Goal: Complete application form

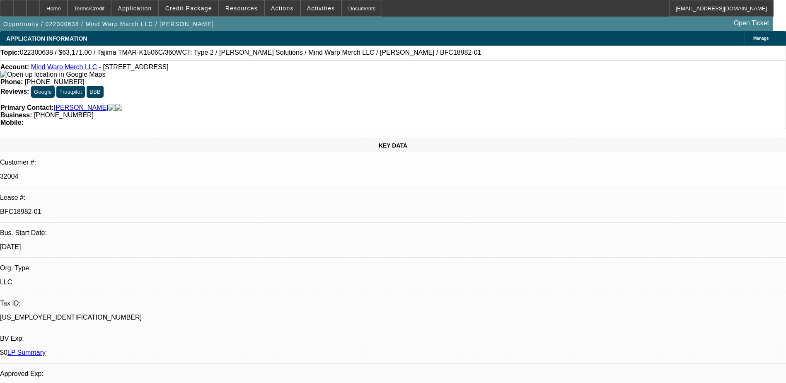
select select "0"
select select "2"
select select "0"
select select "6"
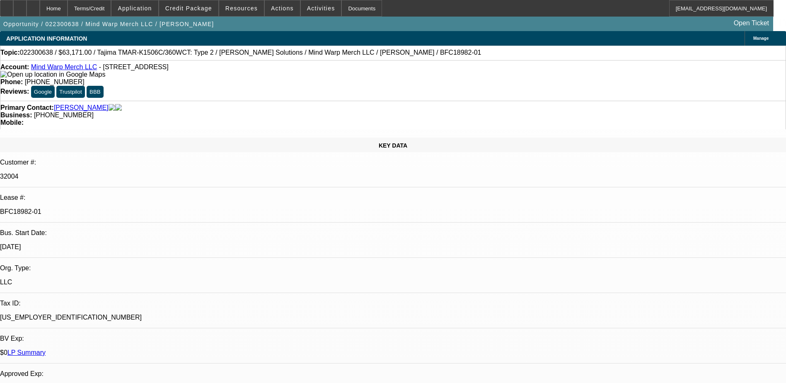
select select "0"
select select "2"
select select "0.1"
select select "4"
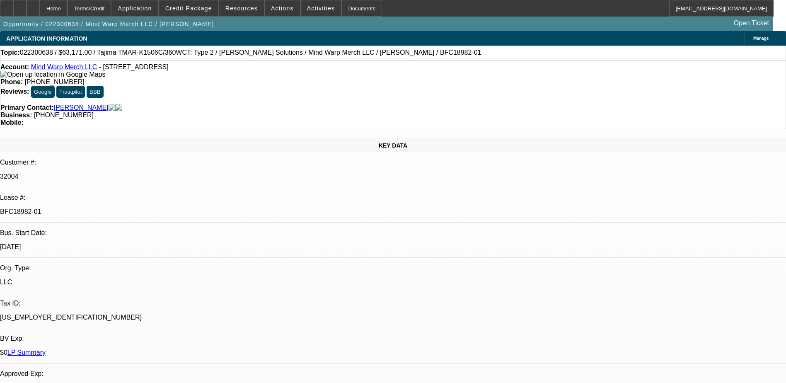
select select "0"
select select "2"
select select "0"
select select "6"
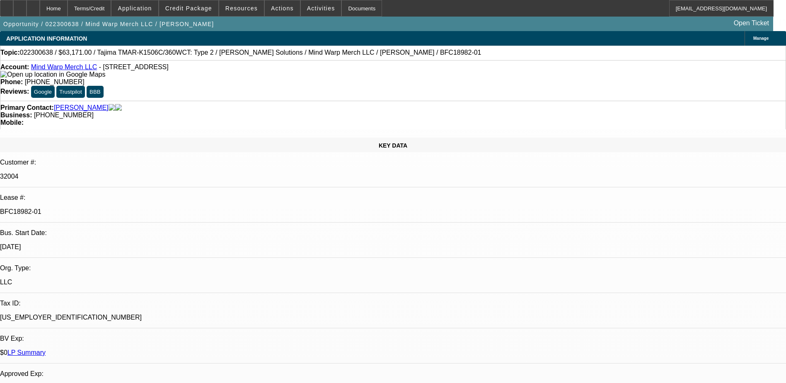
select select "0"
select select "2"
select select "0.1"
select select "4"
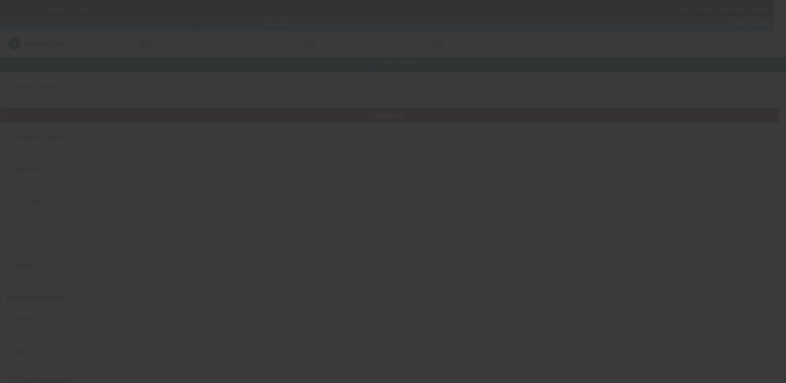
type input "Roxy [US_STATE]"
type input "[PHONE_NUMBER]"
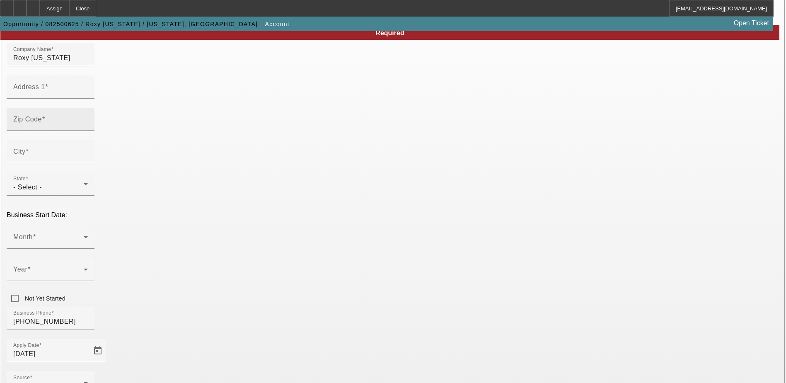
scroll to position [83, 0]
click at [88, 95] on input "Address 1" at bounding box center [50, 90] width 75 height 10
paste input "PO Box 1582"
type input "PO Box 1582"
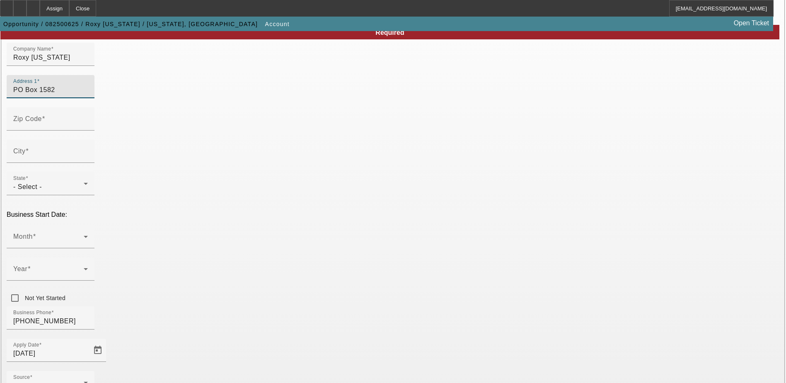
click at [280, 128] on div "Zip Code" at bounding box center [393, 123] width 773 height 32
click at [88, 131] on div "Zip Code" at bounding box center [50, 118] width 75 height 23
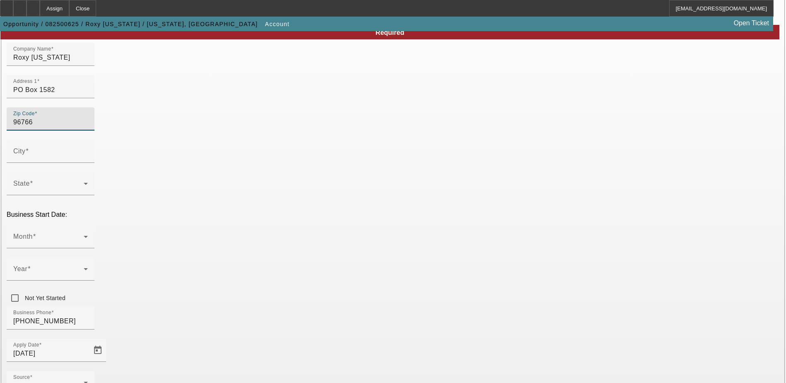
type input "96766"
type input "Lihue"
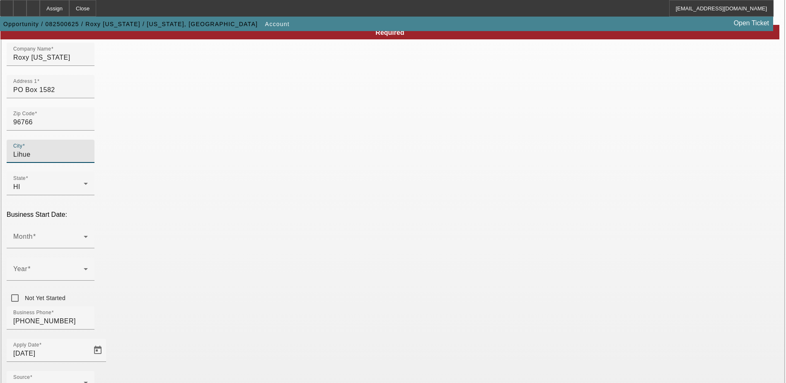
type input "Kauai"
drag, startPoint x: 548, startPoint y: 169, endPoint x: 509, endPoint y: 168, distance: 39.4
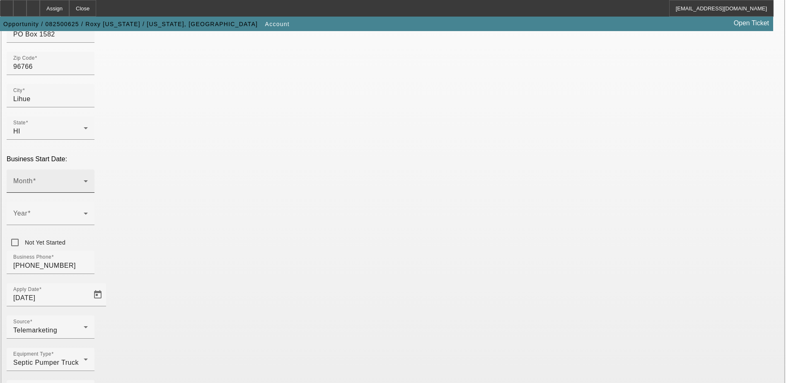
scroll to position [140, 0]
click at [88, 168] on div "Month" at bounding box center [50, 179] width 75 height 23
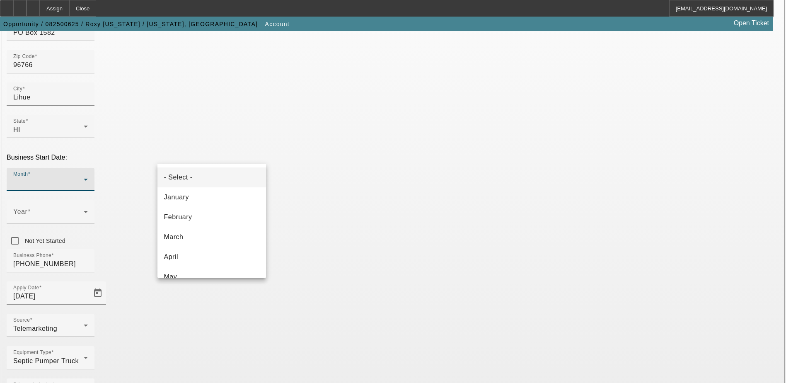
click at [350, 181] on div at bounding box center [393, 191] width 786 height 383
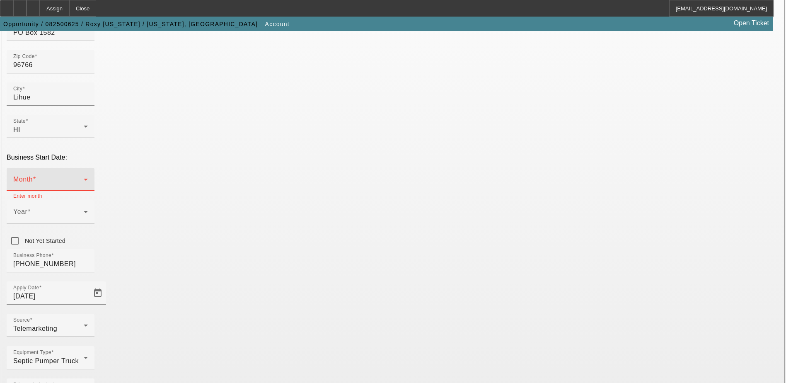
click at [84, 178] on span at bounding box center [48, 183] width 70 height 10
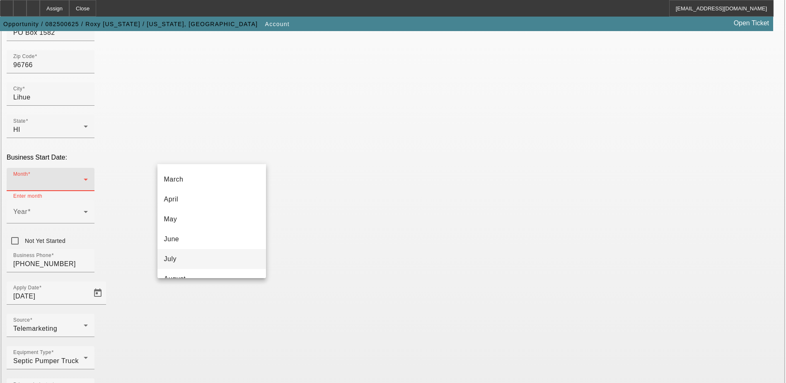
scroll to position [124, 0]
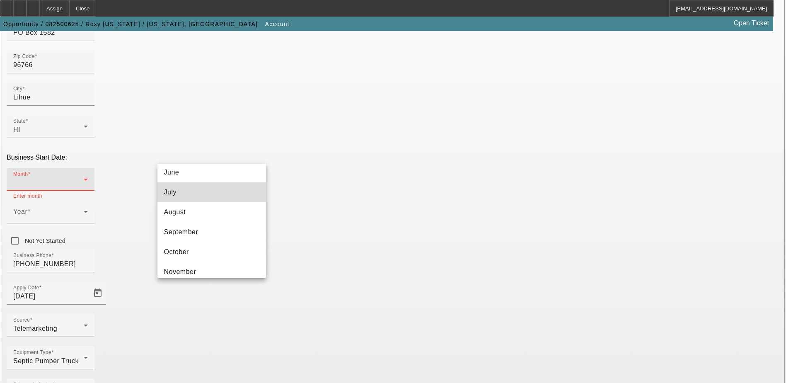
click at [213, 192] on mat-option "July" at bounding box center [212, 192] width 109 height 20
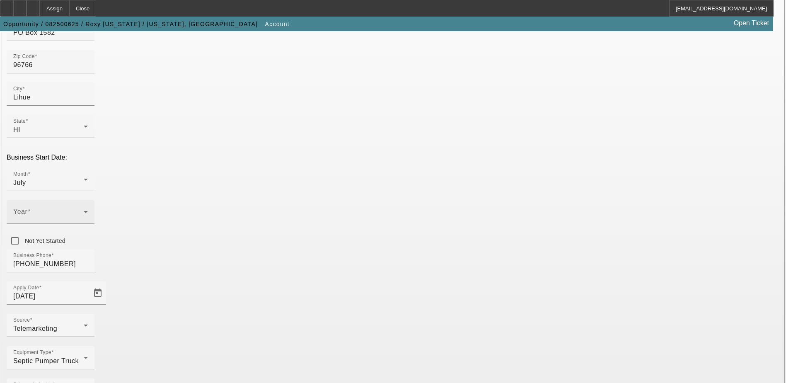
click at [84, 210] on span at bounding box center [48, 215] width 70 height 10
click at [299, 186] on mat-option "2021" at bounding box center [303, 192] width 48 height 20
click at [342, 346] on div "Equipment Type Septic Pumper Truck" at bounding box center [393, 362] width 773 height 32
click at [84, 356] on div "Septic Pumper Truck" at bounding box center [48, 361] width 70 height 10
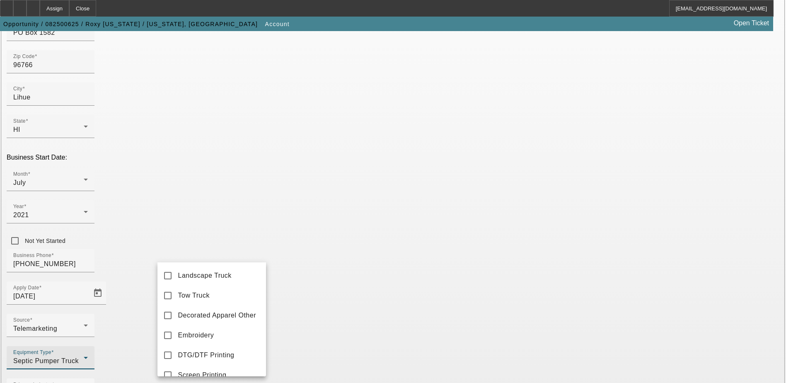
scroll to position [53, 0]
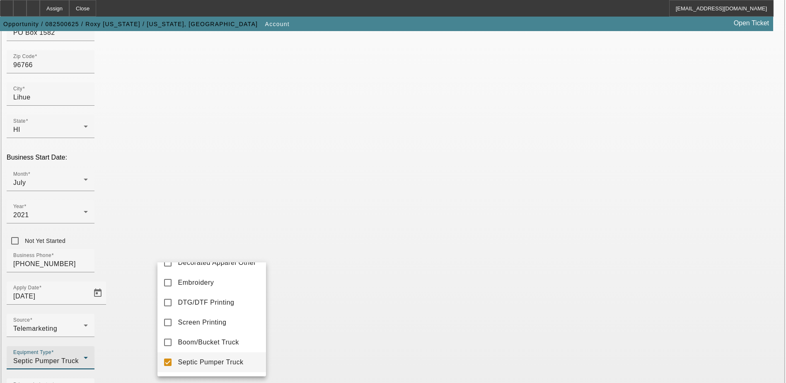
drag, startPoint x: 164, startPoint y: 363, endPoint x: 166, endPoint y: 330, distance: 32.4
click at [164, 362] on mat-option "Septic Pumper Truck" at bounding box center [212, 362] width 109 height 20
click at [165, 269] on mat-option "Decorated Apparel Other" at bounding box center [212, 263] width 109 height 20
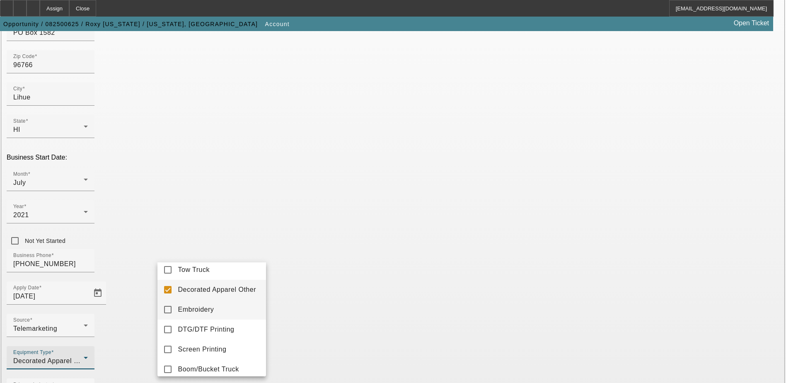
scroll to position [0, 0]
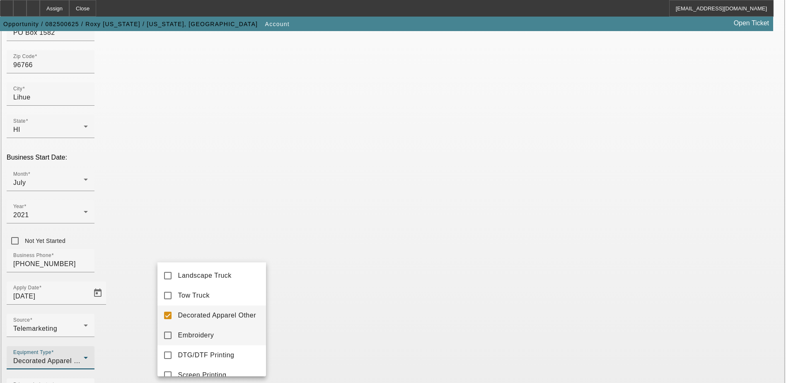
click at [183, 340] on span "Embroidery" at bounding box center [196, 335] width 36 height 10
click at [164, 311] on mat-option "Decorated Apparel Other" at bounding box center [212, 315] width 109 height 20
click at [166, 336] on mat-pseudo-checkbox at bounding box center [167, 335] width 7 height 7
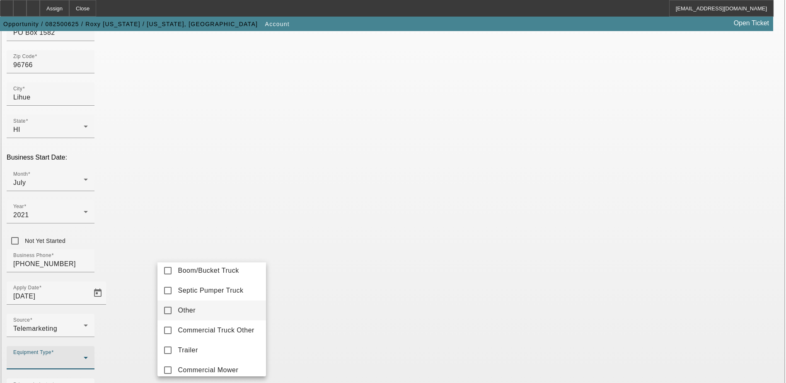
click at [189, 314] on span "Other" at bounding box center [187, 310] width 18 height 10
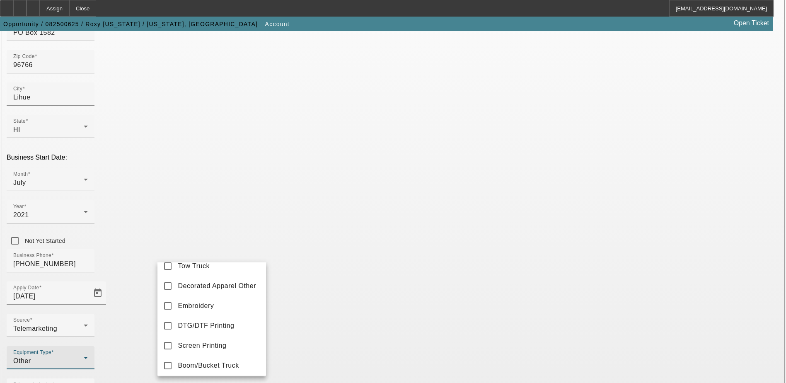
scroll to position [29, 0]
click at [327, 270] on div at bounding box center [393, 191] width 786 height 383
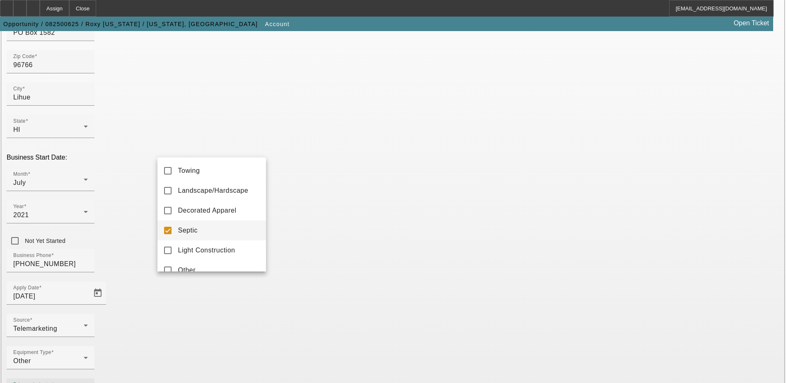
click at [189, 231] on span "Septic" at bounding box center [187, 230] width 19 height 10
click at [208, 193] on span "Landscape/Hardscape" at bounding box center [213, 191] width 70 height 10
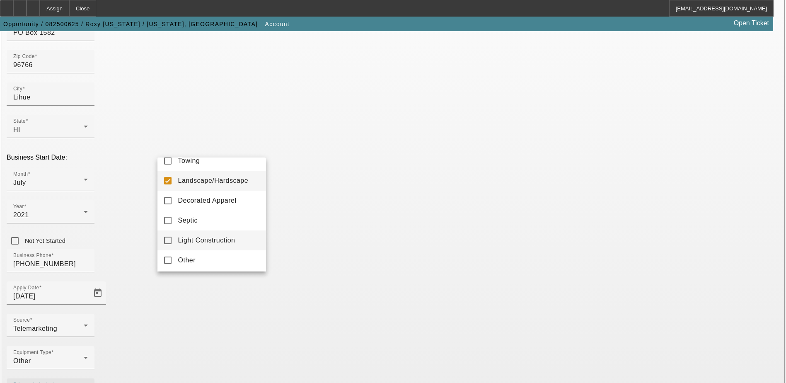
scroll to position [12, 0]
click at [190, 259] on span "Other" at bounding box center [187, 258] width 18 height 10
click at [288, 265] on div at bounding box center [393, 191] width 786 height 383
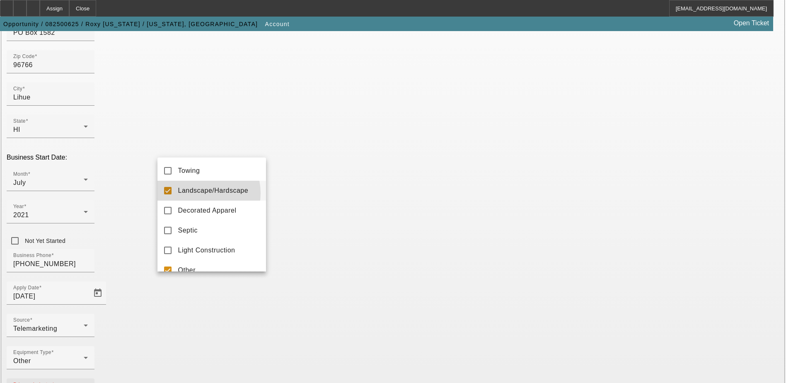
click at [201, 193] on span "Landscape/Hardscape" at bounding box center [213, 191] width 70 height 10
click at [315, 288] on div at bounding box center [393, 191] width 786 height 383
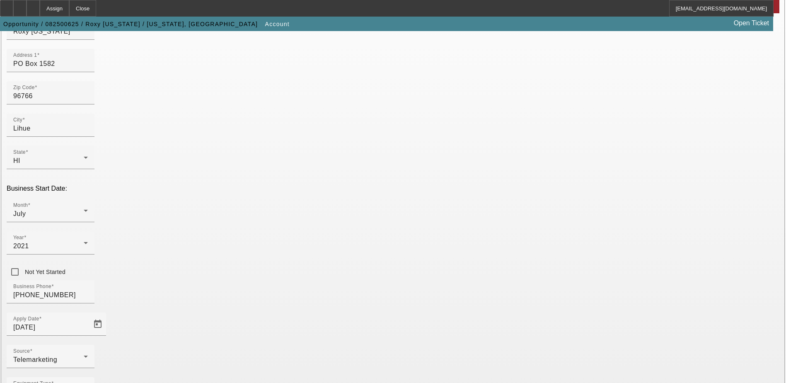
scroll to position [140, 0]
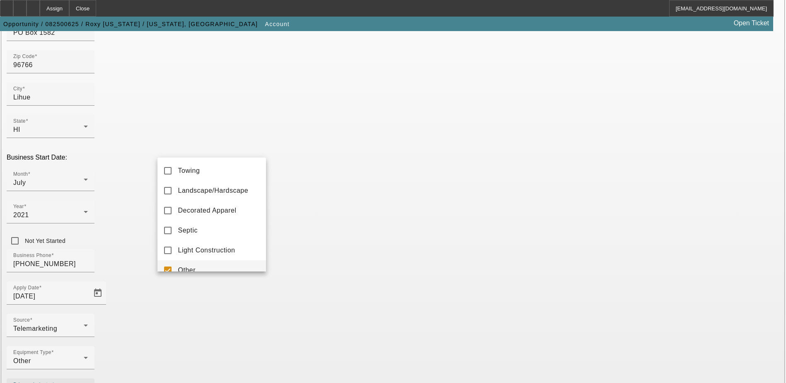
scroll to position [9, 0]
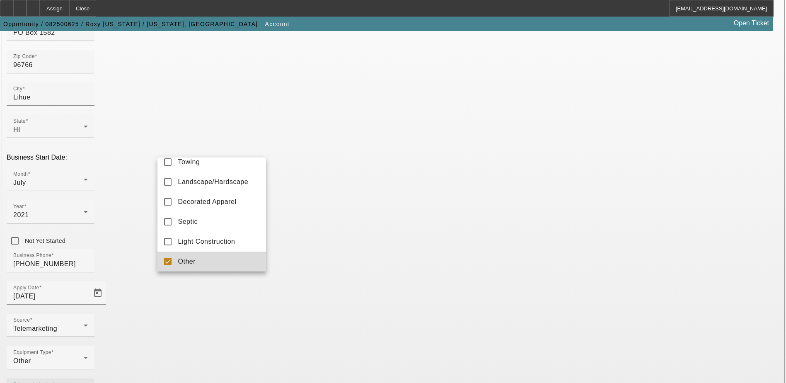
click at [218, 265] on mat-option "Other" at bounding box center [212, 262] width 109 height 20
click at [230, 186] on span "Landscape/Hardscape" at bounding box center [213, 182] width 70 height 10
click at [327, 299] on div at bounding box center [393, 191] width 786 height 383
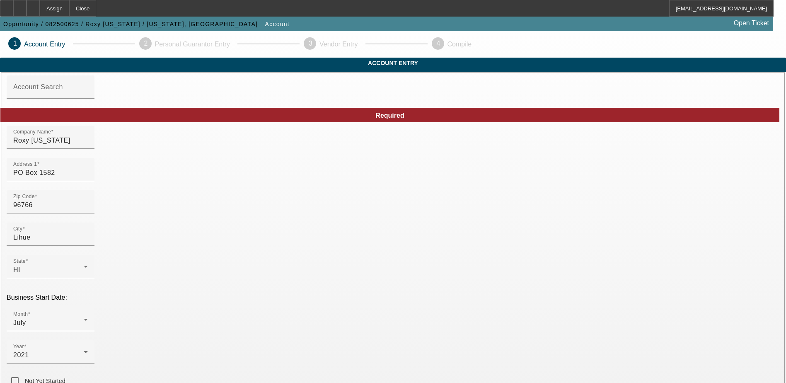
scroll to position [140, 0]
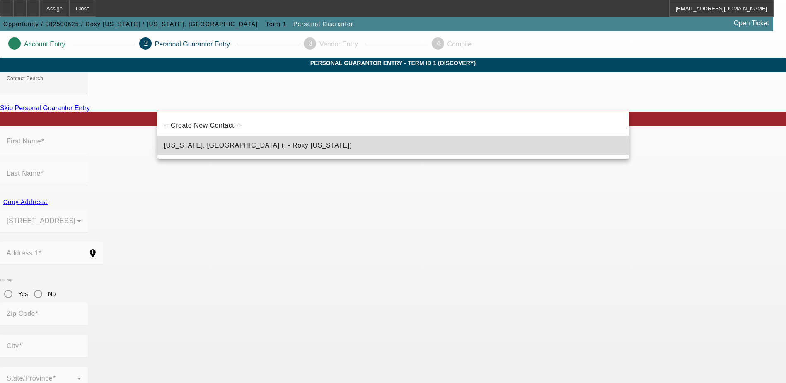
click at [255, 148] on mat-option "Palau, Roxy (, - Roxy Palau)" at bounding box center [394, 146] width 472 height 20
type input "Palau, Roxy (, - Roxy Palau)"
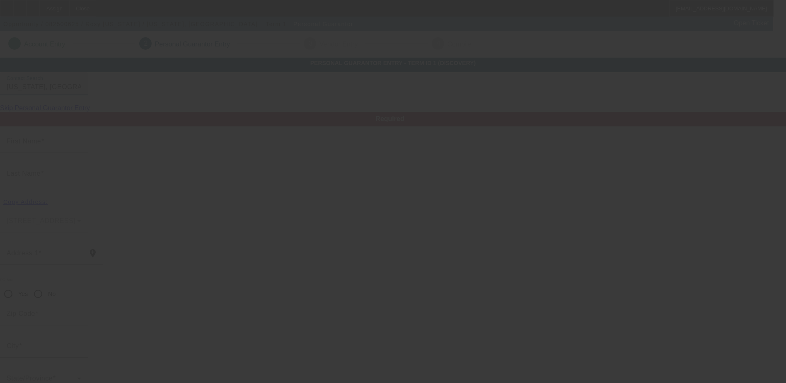
type input "Roxy"
type input "Palau"
radio input "true"
type input "[PHONE_NUMBER]"
type input "roxypalau@gmail.com"
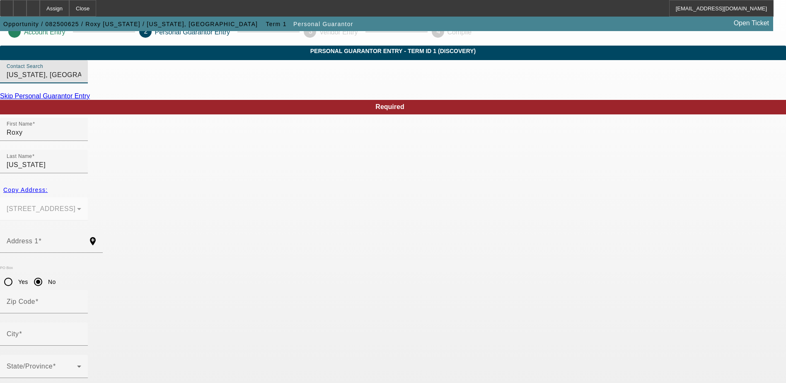
scroll to position [22, 0]
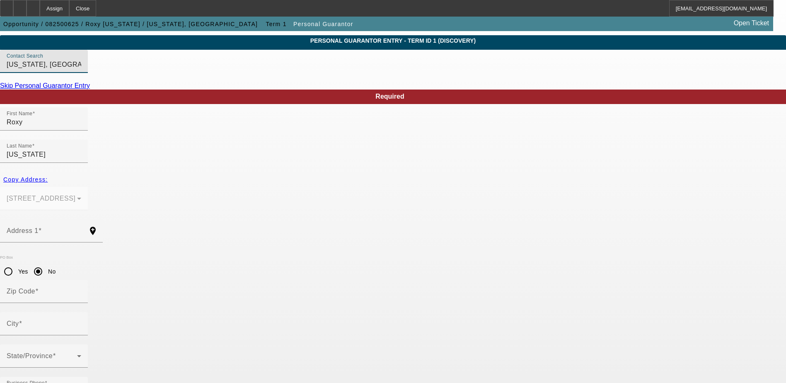
drag, startPoint x: 223, startPoint y: 269, endPoint x: 216, endPoint y: 282, distance: 14.8
click at [81, 312] on div "City" at bounding box center [44, 323] width 75 height 23
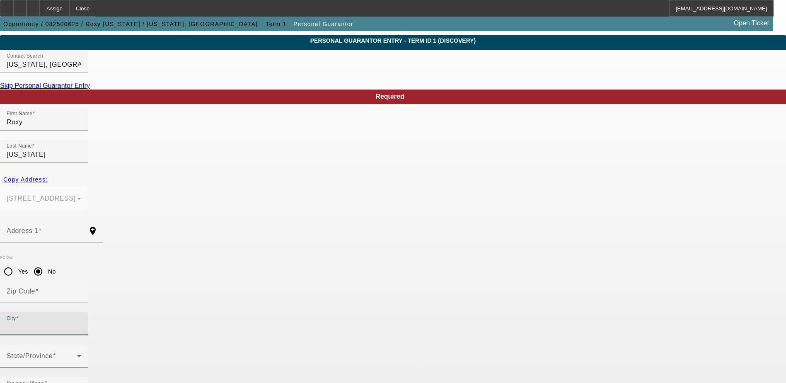
drag, startPoint x: 204, startPoint y: 332, endPoint x: 170, endPoint y: 334, distance: 34.0
drag, startPoint x: 172, startPoint y: 335, endPoint x: 175, endPoint y: 340, distance: 5.2
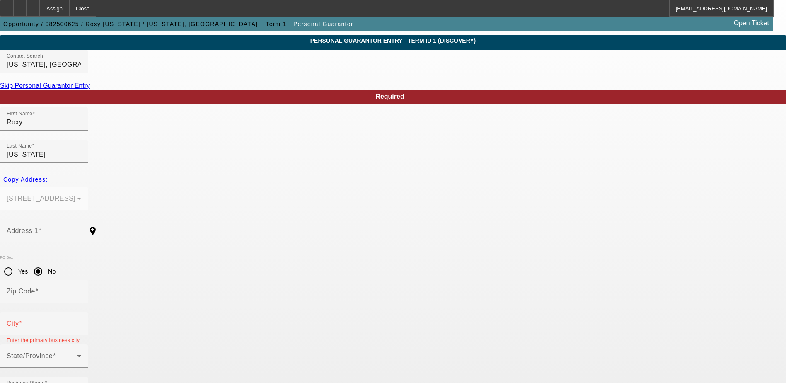
paste input "575-92-3782"
type input "575-92-3782"
click at [81, 322] on input "City" at bounding box center [44, 327] width 75 height 10
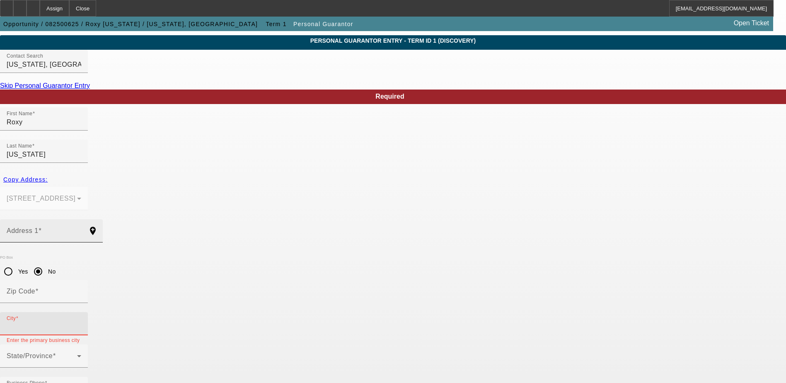
click at [81, 229] on input "Address 1" at bounding box center [44, 234] width 75 height 10
click at [51, 170] on span "button" at bounding box center [25, 180] width 51 height 20
type input "PO Box 1582"
radio input "false"
type input "96766"
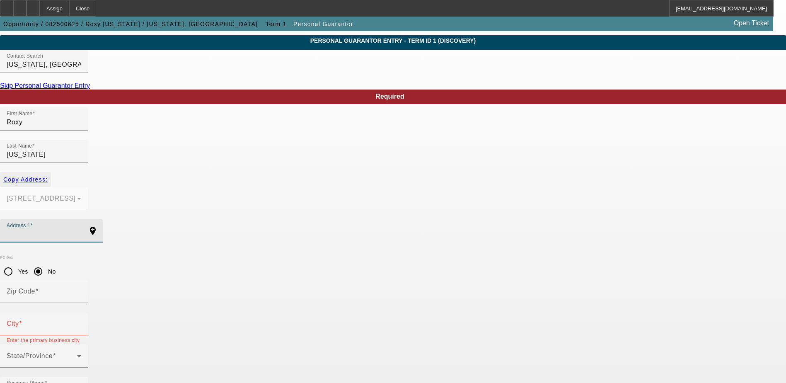
type input "Lihue"
type input "51"
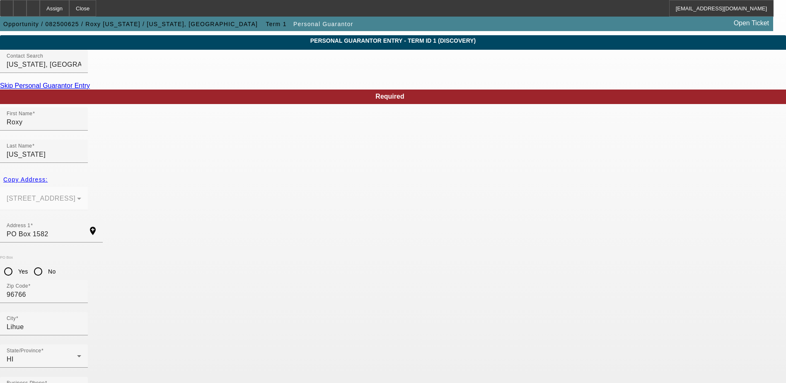
click at [17, 263] on input "Yes" at bounding box center [8, 271] width 17 height 17
radio input "true"
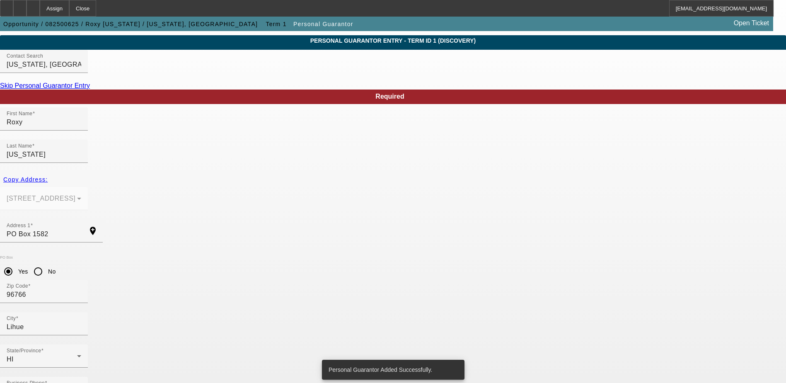
scroll to position [0, 0]
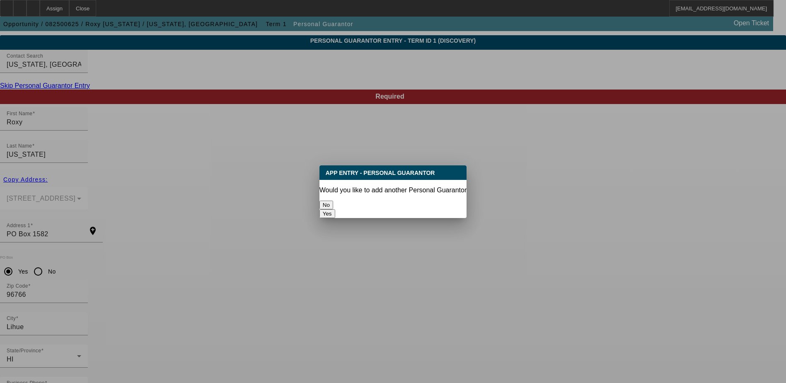
click at [333, 204] on button "No" at bounding box center [327, 205] width 14 height 9
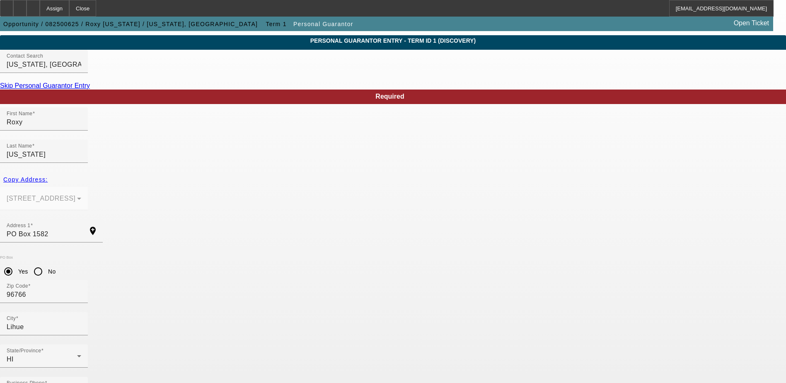
scroll to position [22, 0]
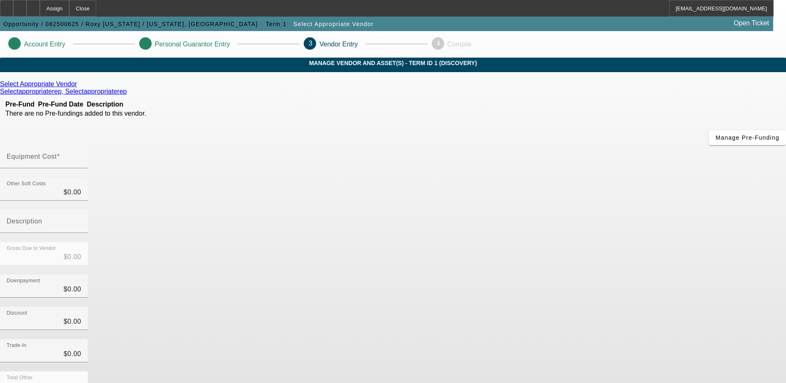
click at [79, 87] on icon at bounding box center [79, 83] width 0 height 7
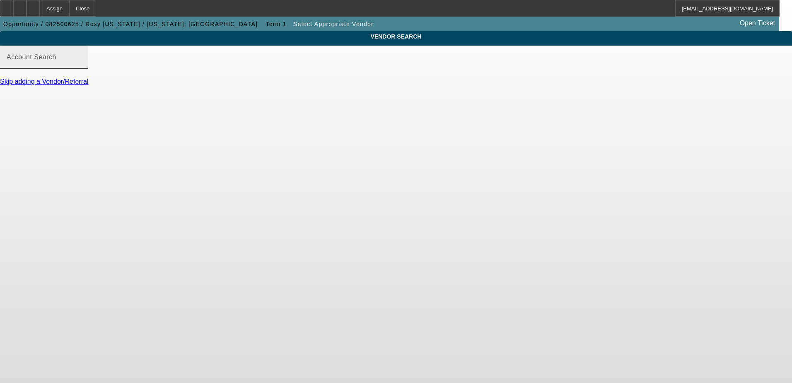
click at [81, 63] on div "Account Search" at bounding box center [44, 57] width 75 height 23
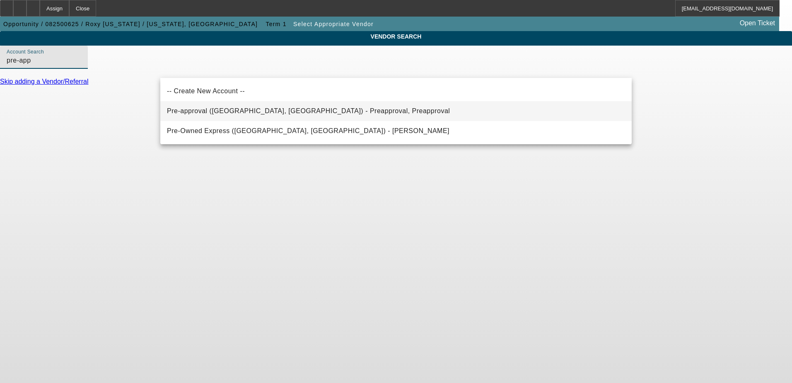
click at [260, 112] on span "Pre-approval (Northbrook, IL) - Preapproval, Preapproval" at bounding box center [308, 110] width 283 height 7
type input "Pre-approval (Northbrook, IL) - Preapproval, Preapproval"
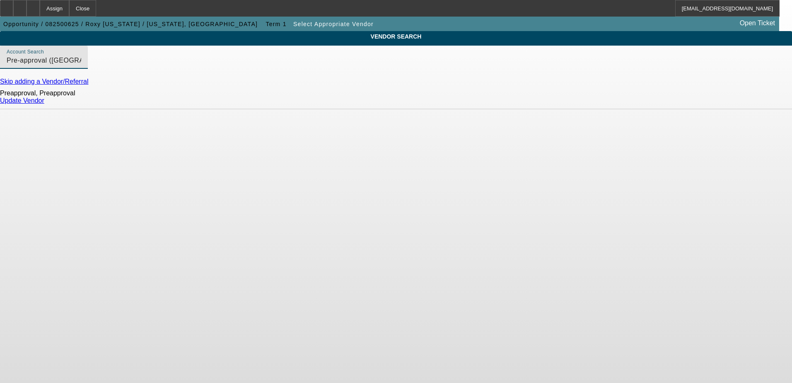
click at [44, 104] on link "Update Vendor" at bounding box center [22, 100] width 44 height 7
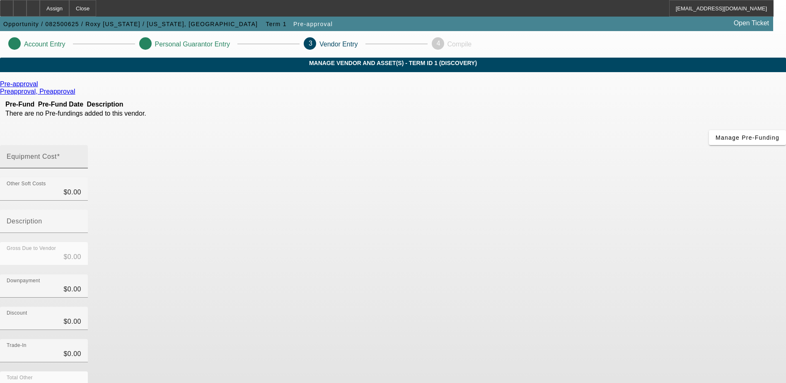
click at [81, 155] on input "Equipment Cost" at bounding box center [44, 160] width 75 height 10
type input "2"
type input "$2.00"
type input "20"
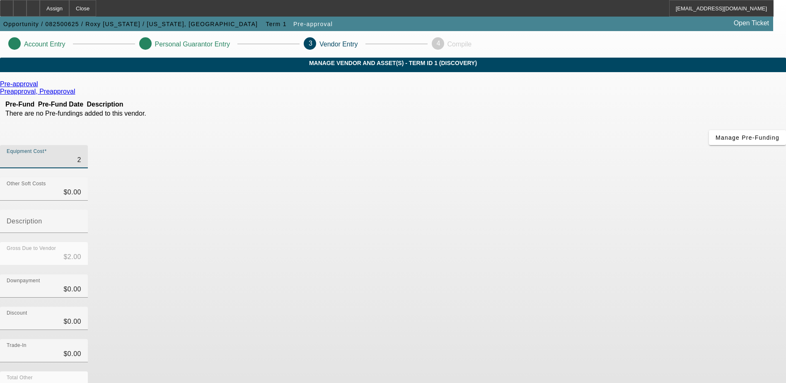
type input "$20.00"
type input "200"
type input "$200.00"
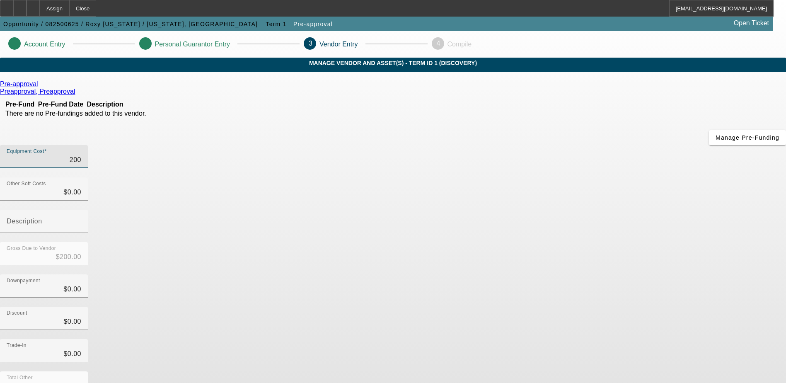
type input "2000"
type input "$2,000.00"
type input "20000"
type input "$20,000.00"
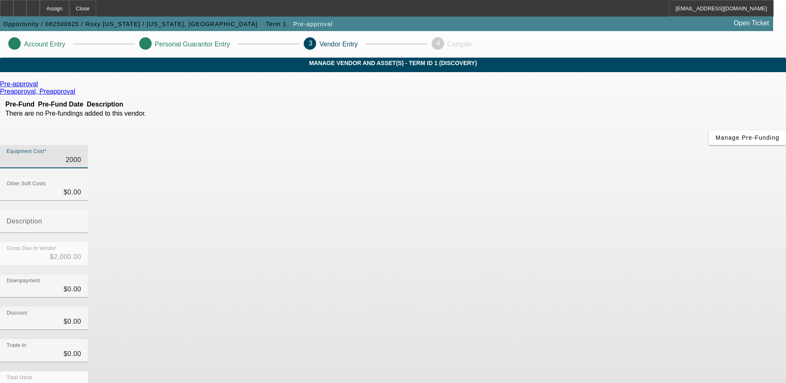
type input "$20,000.00"
type input "200000"
type input "$200,000.00"
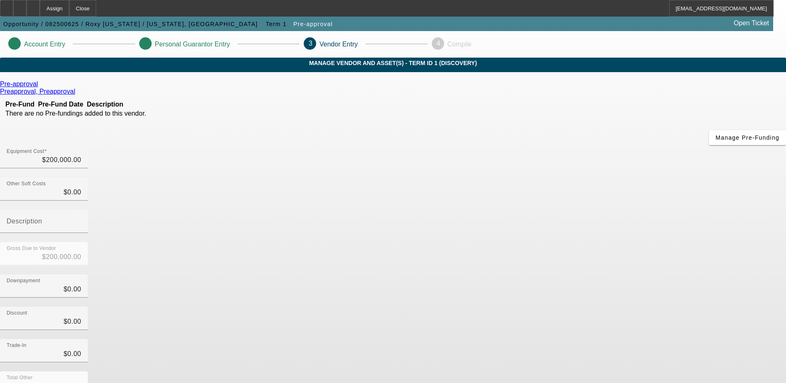
click at [656, 179] on app-vendor-asset-manage "Account Entry Personal Guarantor Entry 3 Vendor Entry 4 Compile MANAGE VENDOR A…" at bounding box center [393, 262] width 786 height 463
click at [81, 220] on input "Description" at bounding box center [44, 225] width 75 height 10
click at [658, 169] on app-vendor-asset-manage "Account Entry Personal Guarantor Entry 3 Vendor Entry 4 Compile MANAGE VENDOR A…" at bounding box center [393, 262] width 786 height 463
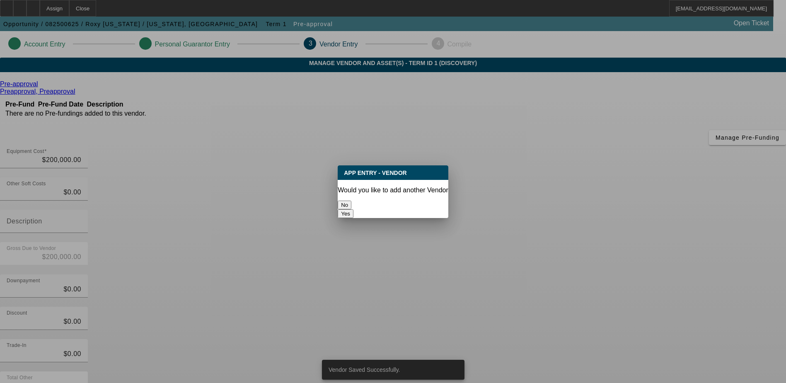
click at [346, 201] on div "No" at bounding box center [393, 205] width 111 height 9
click at [351, 201] on button "No" at bounding box center [345, 205] width 14 height 9
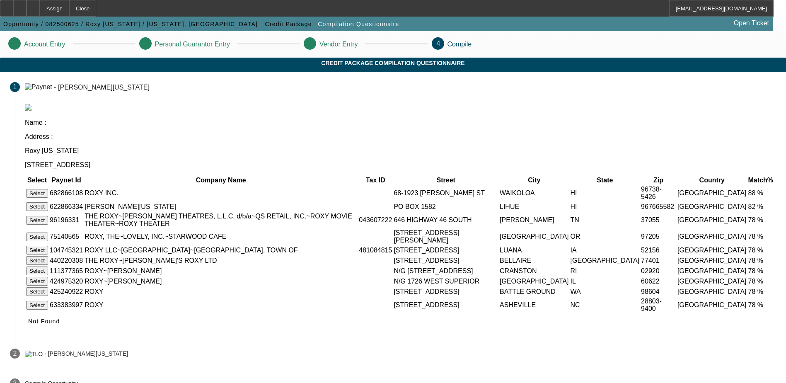
click at [48, 202] on button "Select" at bounding box center [37, 206] width 22 height 9
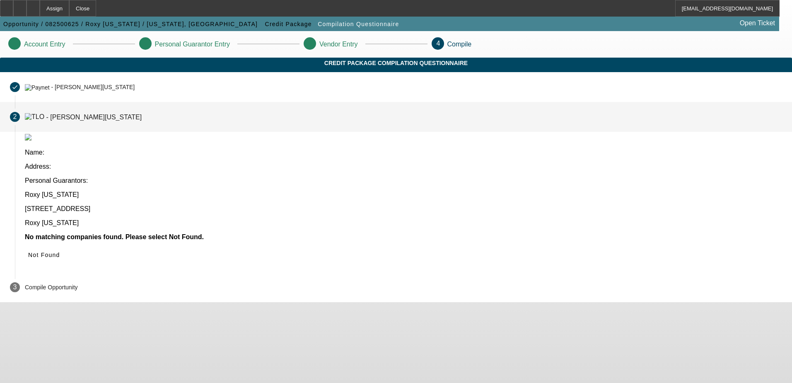
click at [252, 219] on p "Roxy [US_STATE]" at bounding box center [404, 222] width 758 height 7
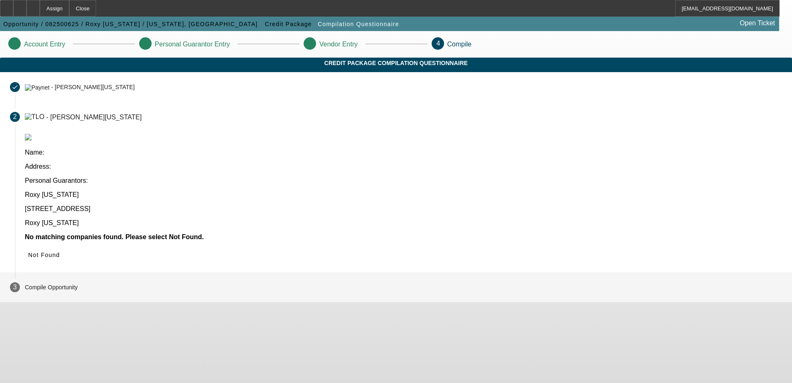
click at [78, 278] on div "Compile Opportunity" at bounding box center [51, 287] width 53 height 18
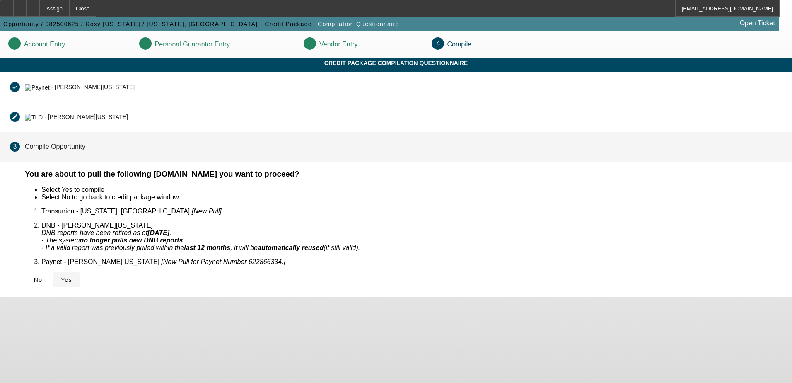
click at [72, 276] on span "Yes" at bounding box center [66, 279] width 11 height 7
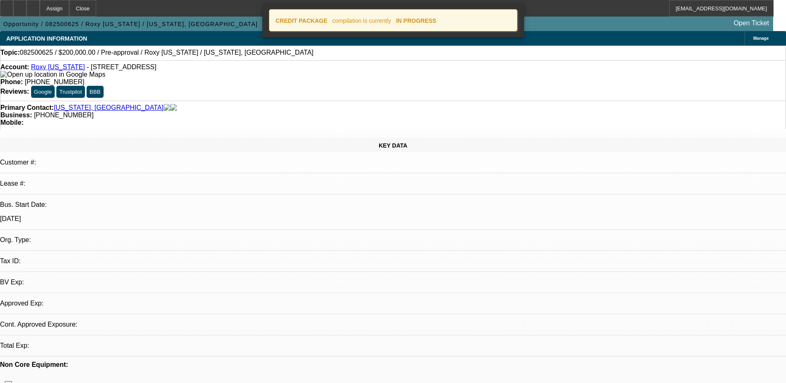
select select "0"
select select "2"
select select "0.1"
select select "4"
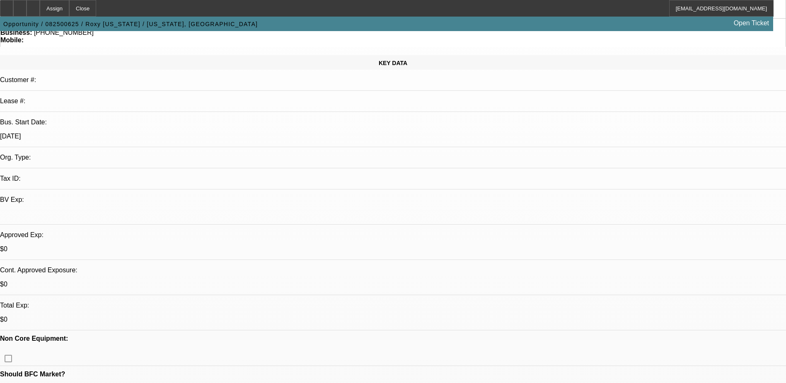
scroll to position [83, 0]
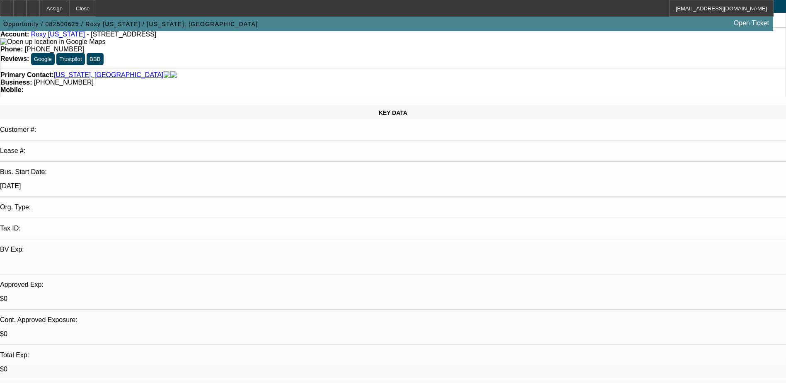
scroll to position [0, 0]
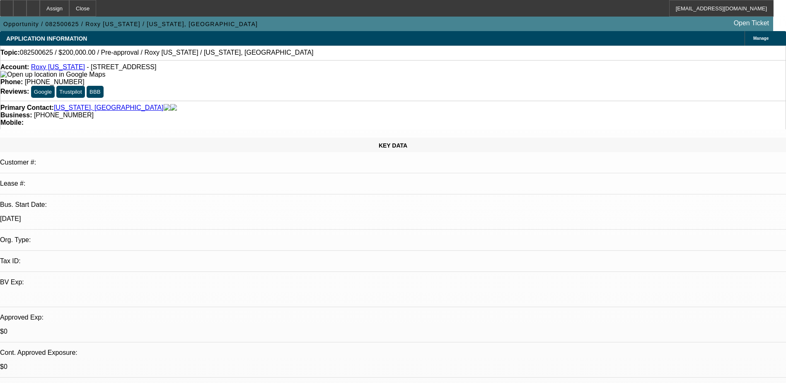
drag, startPoint x: 566, startPoint y: 184, endPoint x: 632, endPoint y: 187, distance: 65.9
drag, startPoint x: 632, startPoint y: 187, endPoint x: 626, endPoint y: 201, distance: 15.2
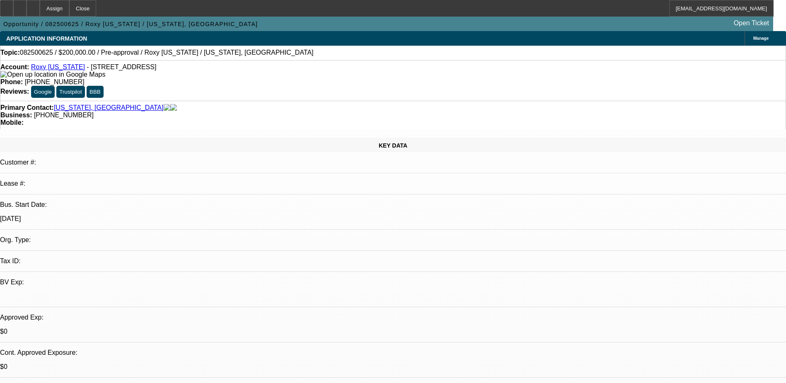
drag, startPoint x: 603, startPoint y: 186, endPoint x: 695, endPoint y: 194, distance: 92.4
drag, startPoint x: 695, startPoint y: 194, endPoint x: 666, endPoint y: 204, distance: 30.9
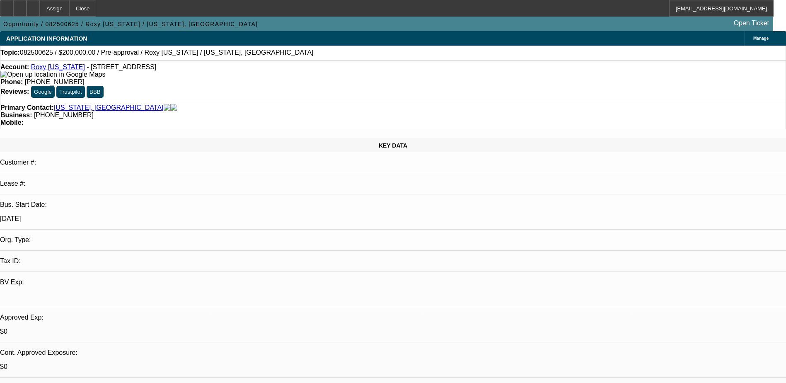
drag, startPoint x: 605, startPoint y: 204, endPoint x: 656, endPoint y: 206, distance: 51.0
drag, startPoint x: 656, startPoint y: 206, endPoint x: 588, endPoint y: 222, distance: 70.2
drag, startPoint x: 601, startPoint y: 227, endPoint x: 669, endPoint y: 236, distance: 68.6
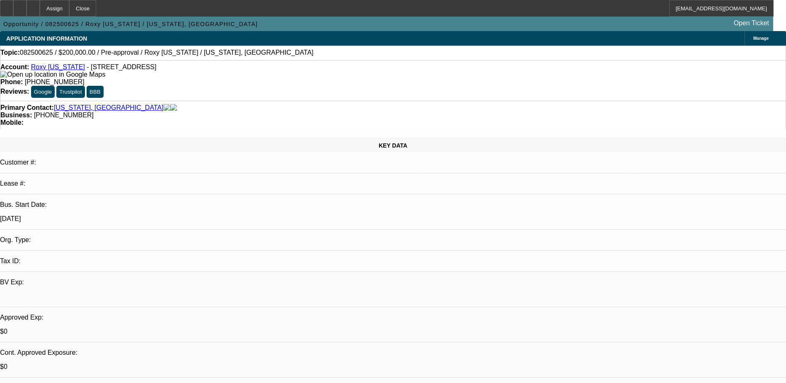
drag, startPoint x: 669, startPoint y: 236, endPoint x: 661, endPoint y: 242, distance: 10.4
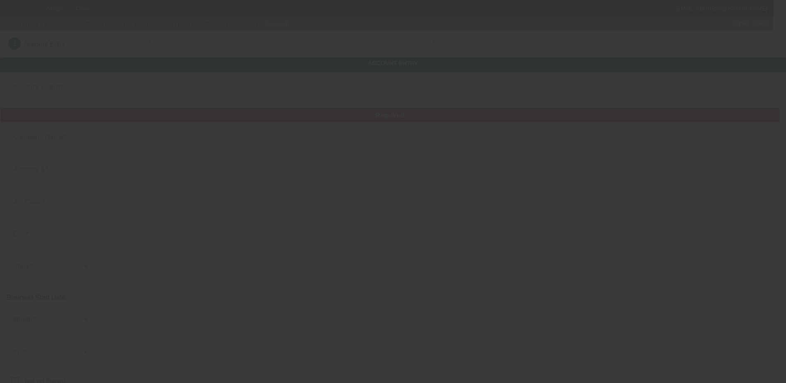
type input "Roxy [US_STATE]"
type input "PO Box 1582"
type input "96766"
type input "Lihue"
type input "[PHONE_NUMBER]"
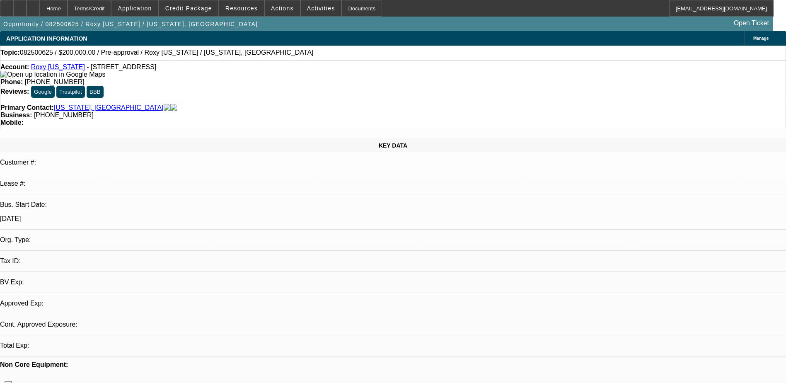
select select "0"
select select "2"
select select "0.1"
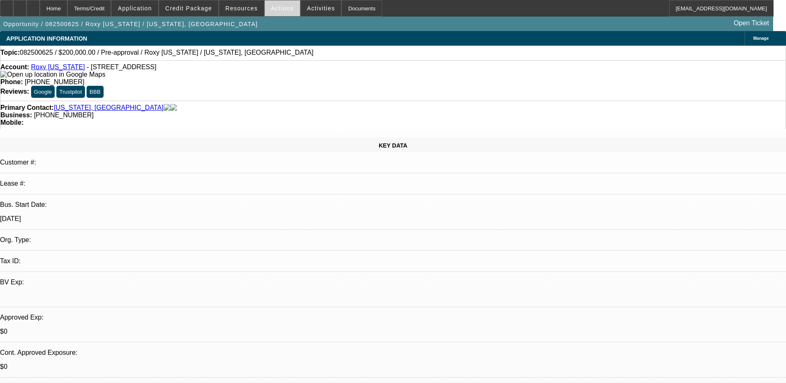
select select "1"
select select "2"
select select "4"
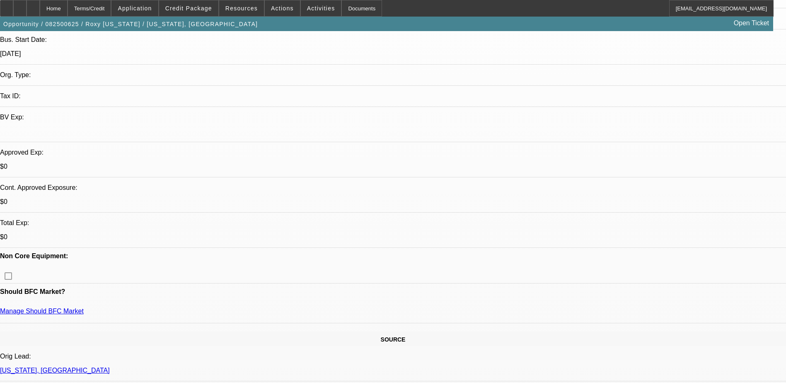
scroll to position [124, 0]
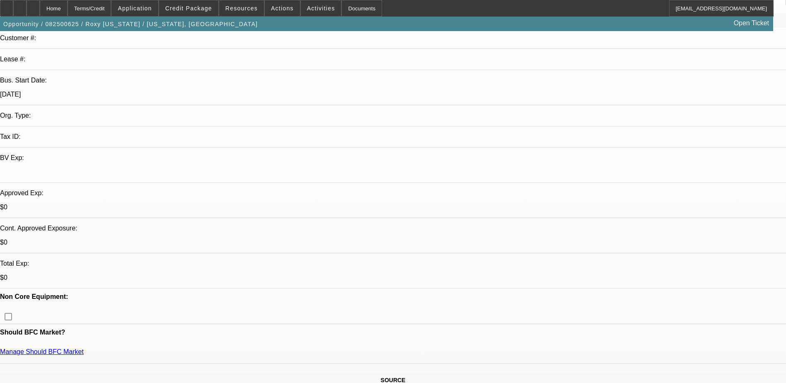
drag, startPoint x: 234, startPoint y: 194, endPoint x: 305, endPoint y: 194, distance: 71.7
drag, startPoint x: 159, startPoint y: 153, endPoint x: 326, endPoint y: 167, distance: 168.0
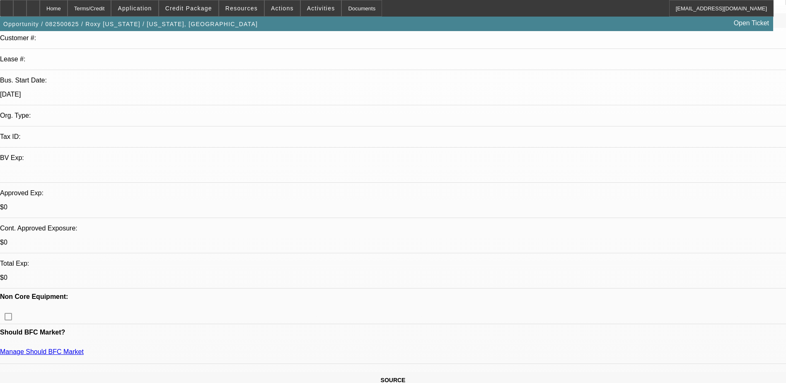
drag, startPoint x: 326, startPoint y: 167, endPoint x: 316, endPoint y: 161, distance: 11.7
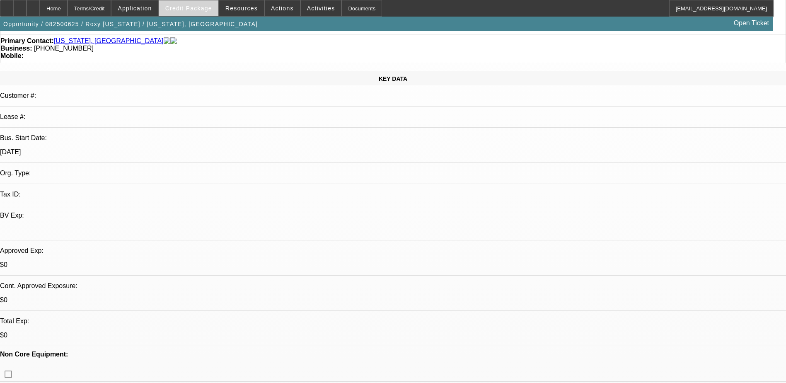
scroll to position [0, 0]
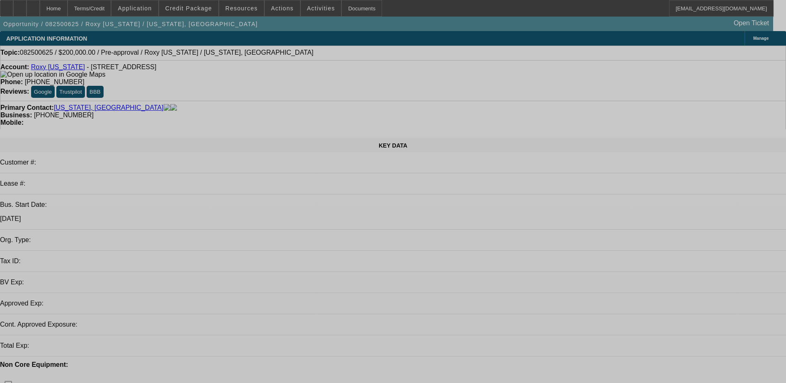
select select "0"
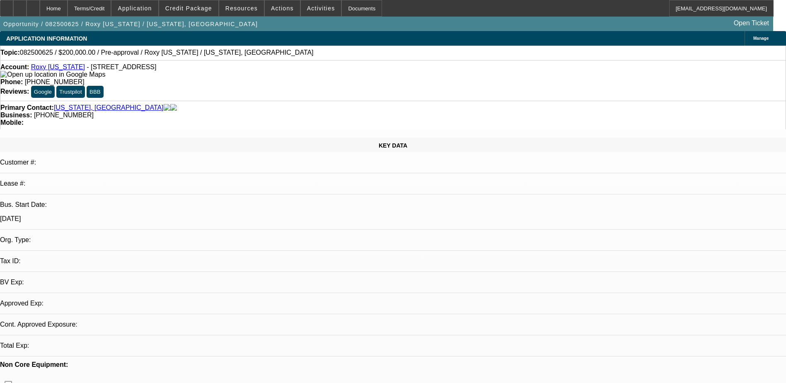
select select "2"
select select "0.1"
select select "4"
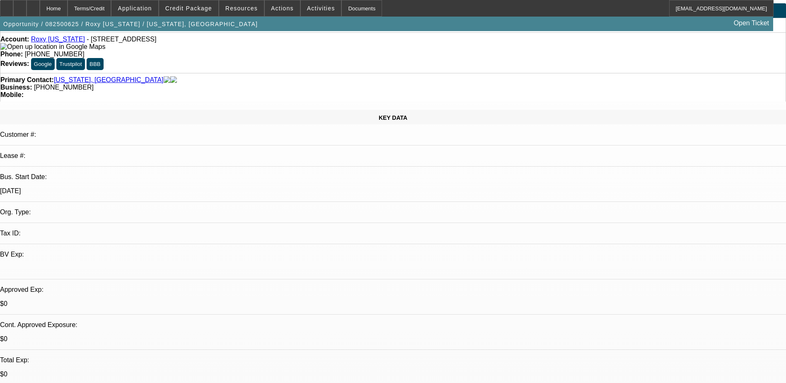
scroll to position [83, 0]
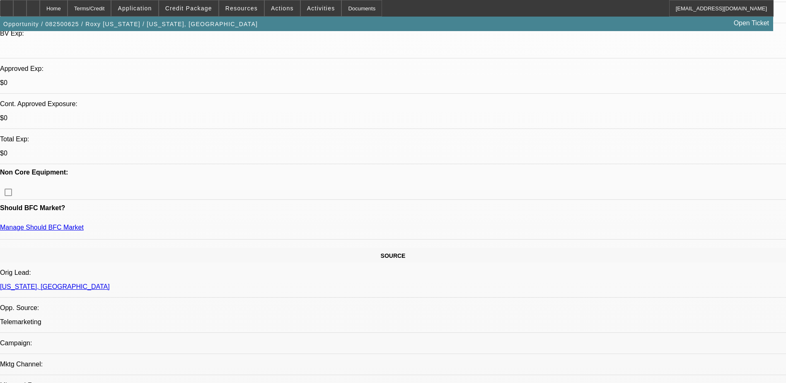
scroll to position [166, 0]
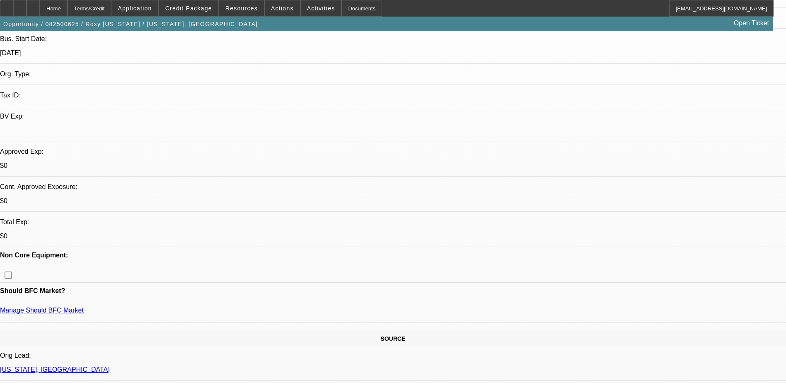
drag, startPoint x: 99, startPoint y: 162, endPoint x: 293, endPoint y: 168, distance: 194.1
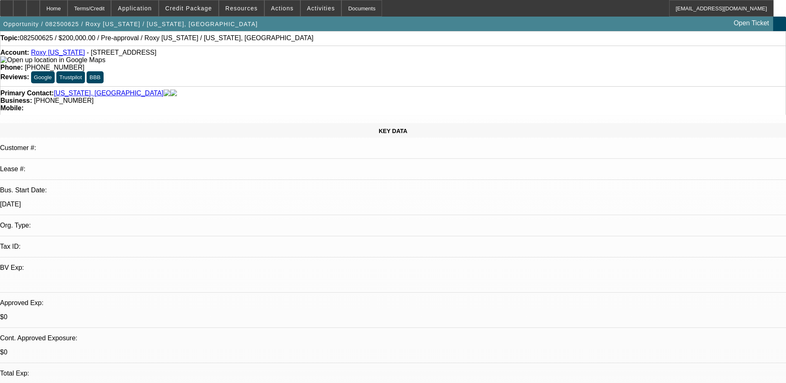
scroll to position [0, 0]
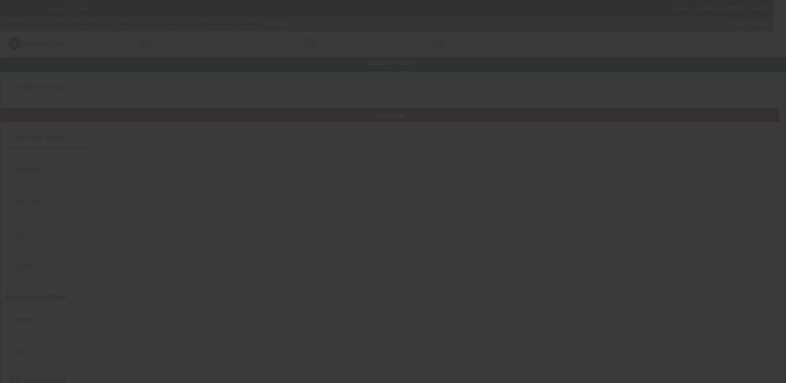
type input "Roxy [US_STATE]"
type input "PO Box 1582"
type input "96766"
type input "Lihue"
type input "[PHONE_NUMBER]"
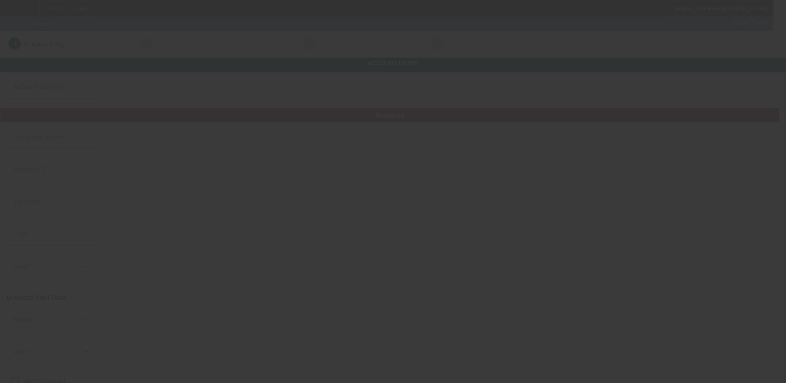
type input "Roxy [US_STATE]"
type input "PO Box 1582"
type input "96766"
type input "Lihue"
type input "[PHONE_NUMBER]"
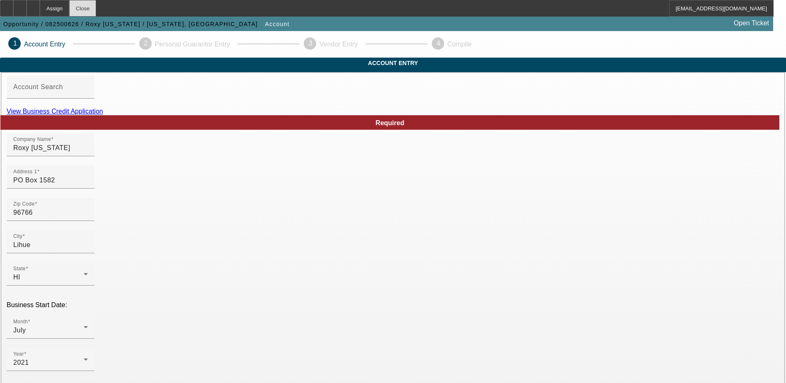
click at [96, 7] on div "Close" at bounding box center [82, 8] width 27 height 17
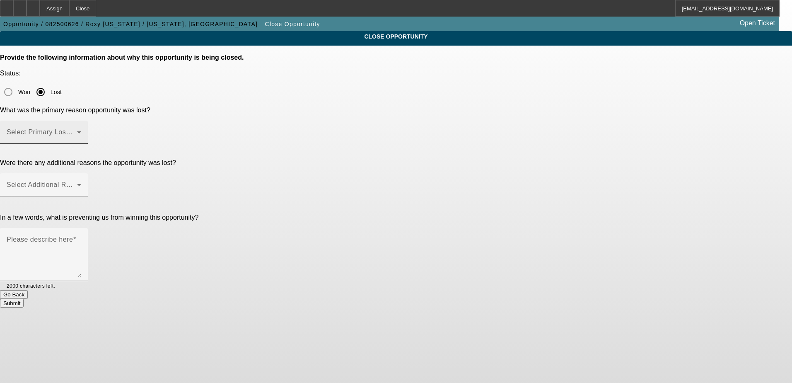
click at [77, 131] on span at bounding box center [42, 136] width 70 height 10
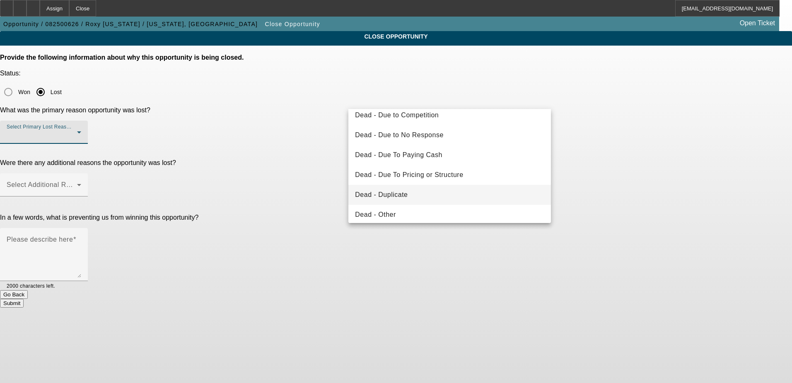
scroll to position [41, 0]
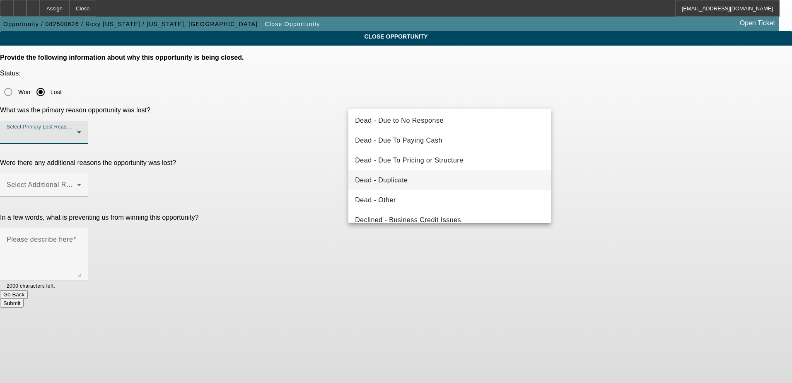
click at [432, 180] on mat-option "Dead - Duplicate" at bounding box center [450, 180] width 203 height 20
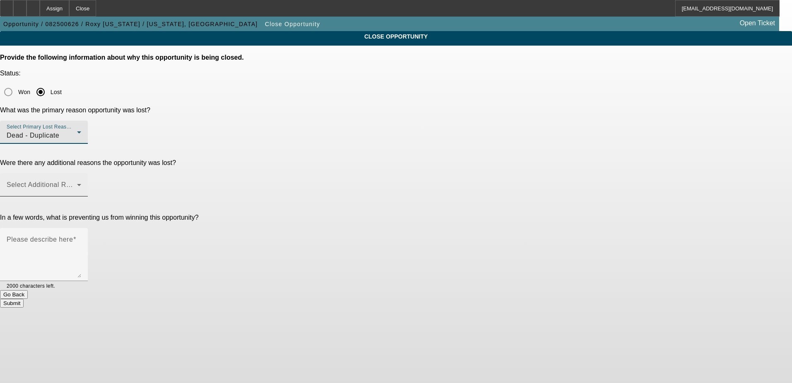
click at [77, 183] on span at bounding box center [42, 188] width 70 height 10
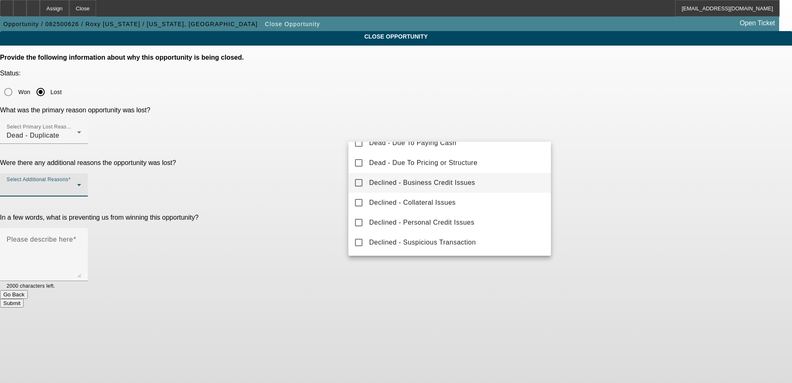
scroll to position [0, 0]
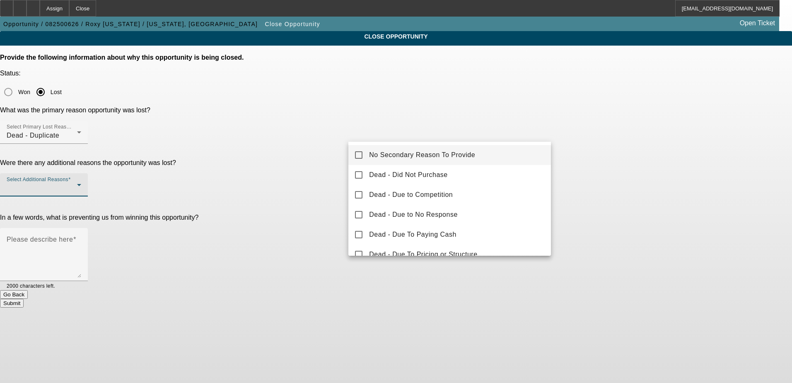
click at [459, 159] on span "No Secondary Reason To Provide" at bounding box center [422, 155] width 106 height 10
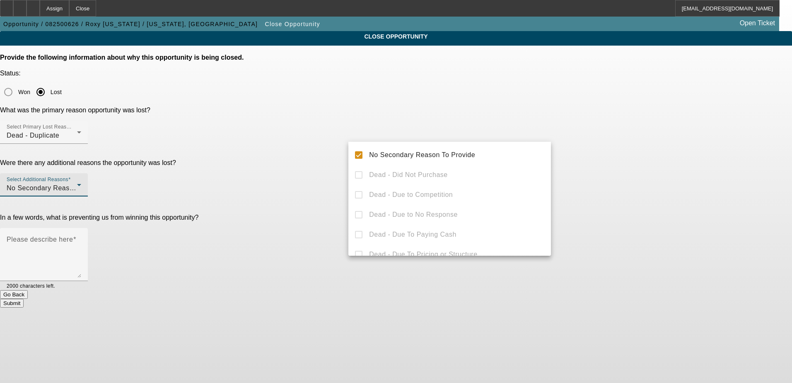
click at [589, 150] on div at bounding box center [396, 191] width 792 height 383
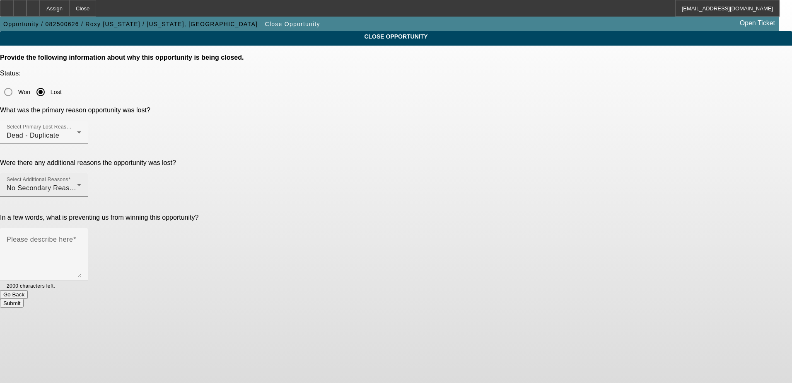
click at [113, 184] on span "No Secondary Reason To Provide" at bounding box center [60, 187] width 106 height 7
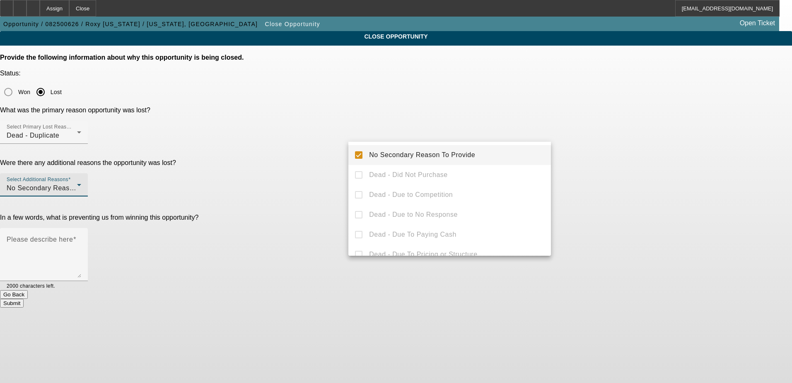
click at [645, 143] on div at bounding box center [396, 191] width 792 height 383
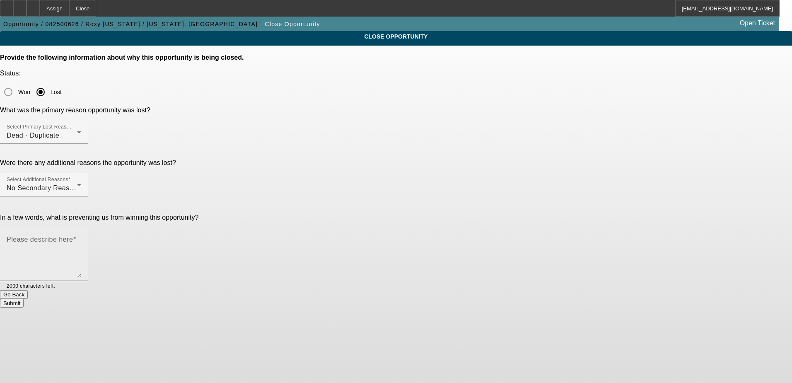
click at [81, 238] on textarea "Please describe here" at bounding box center [44, 258] width 75 height 40
type textarea "Duplicate"
click at [24, 299] on button "Submit" at bounding box center [12, 303] width 24 height 9
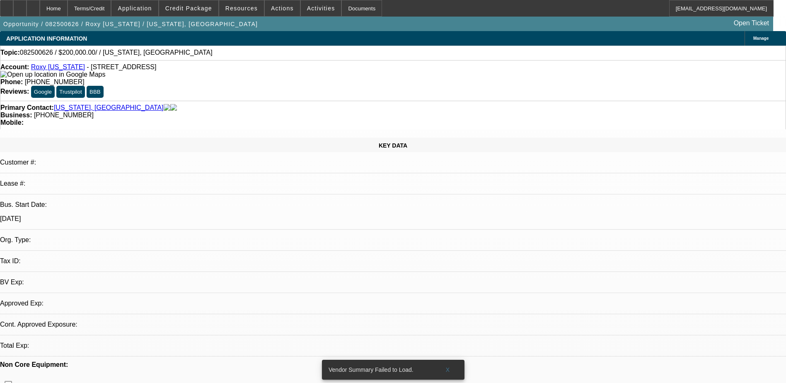
select select "0"
select select "2"
select select "0.1"
select select "1"
select select "2"
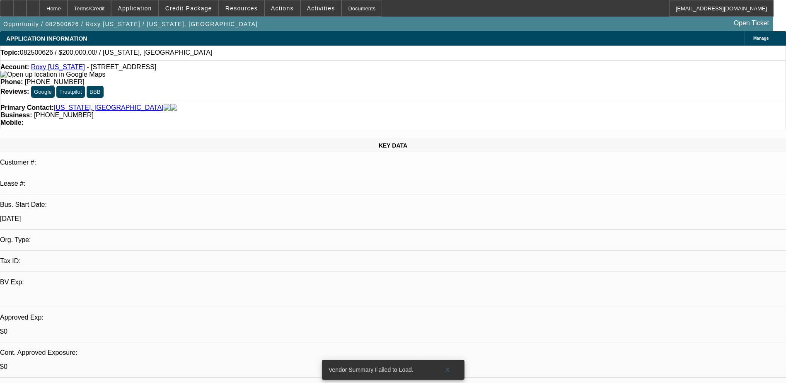
select select "4"
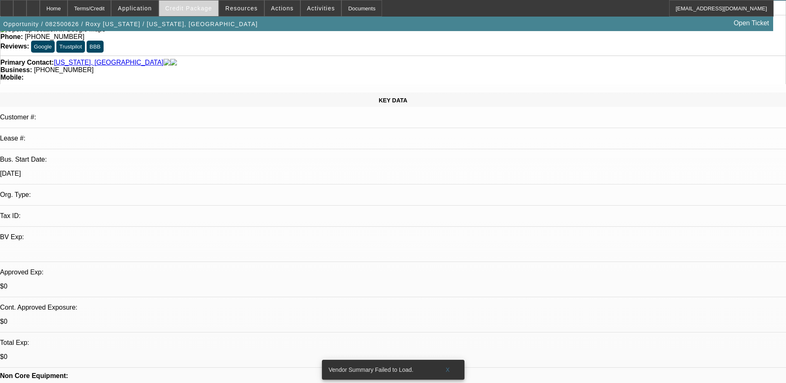
scroll to position [124, 0]
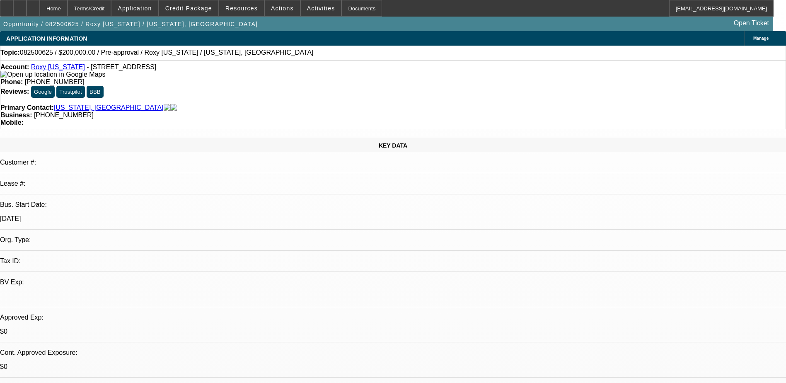
select select "0"
select select "2"
select select "0.1"
select select "1"
select select "2"
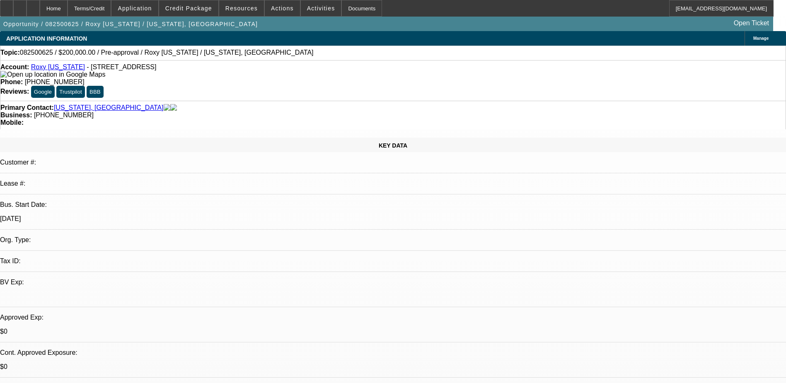
select select "4"
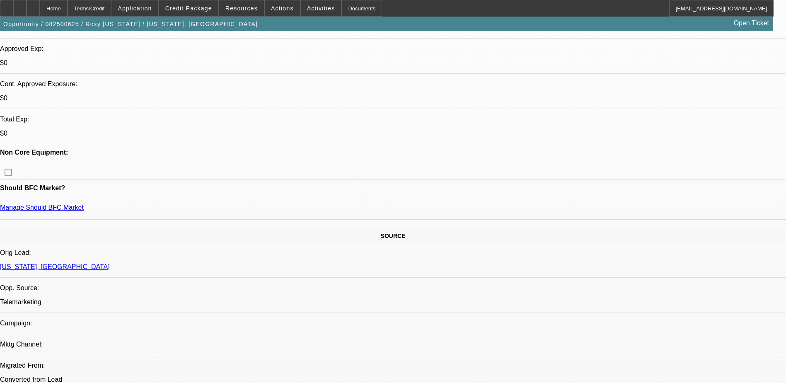
scroll to position [332, 0]
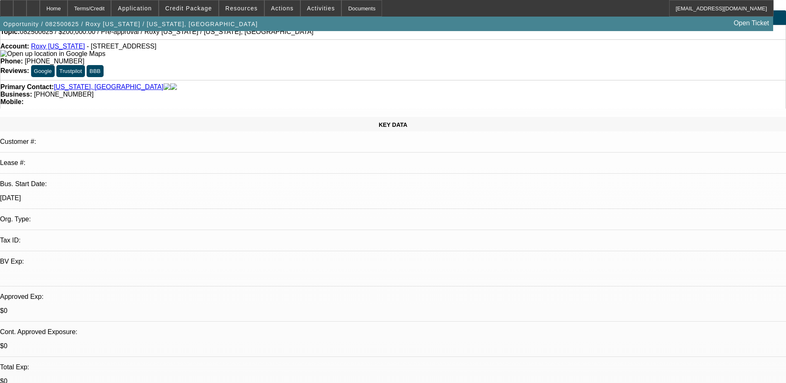
scroll to position [0, 0]
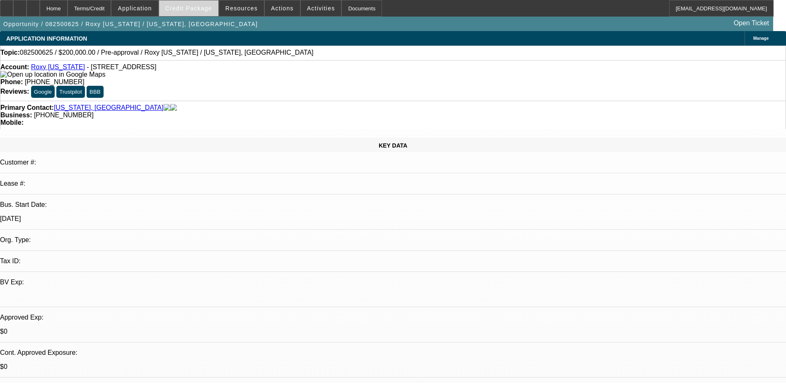
click at [193, 8] on span "Credit Package" at bounding box center [188, 8] width 47 height 7
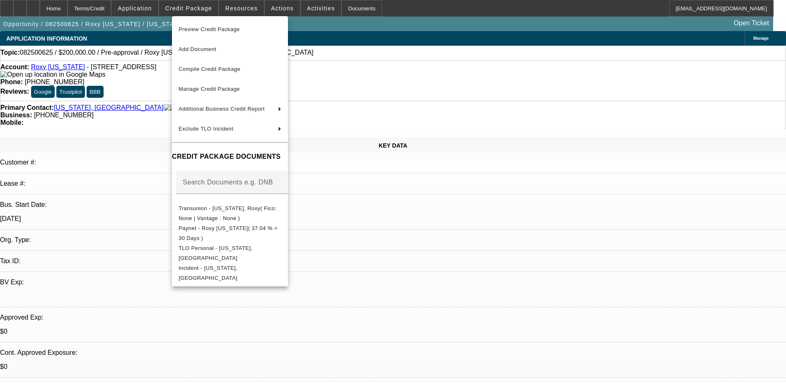
click at [150, 8] on div at bounding box center [393, 191] width 786 height 383
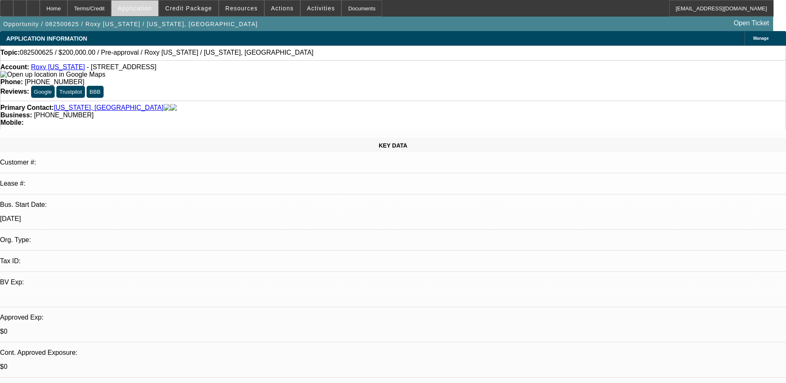
click at [150, 7] on span "Application" at bounding box center [135, 8] width 34 height 7
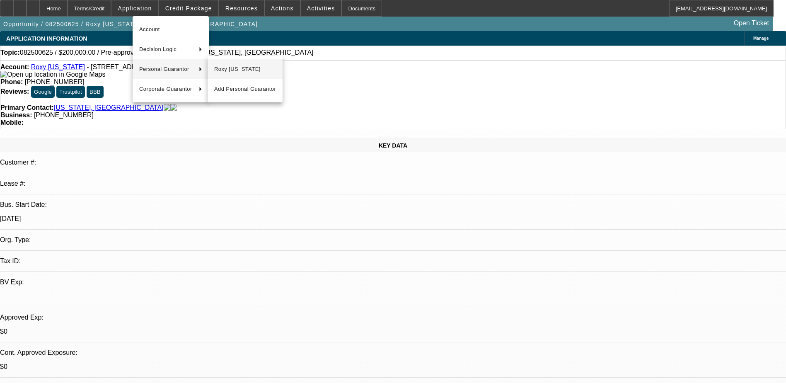
click at [227, 68] on span "Roxy [US_STATE]" at bounding box center [245, 69] width 62 height 10
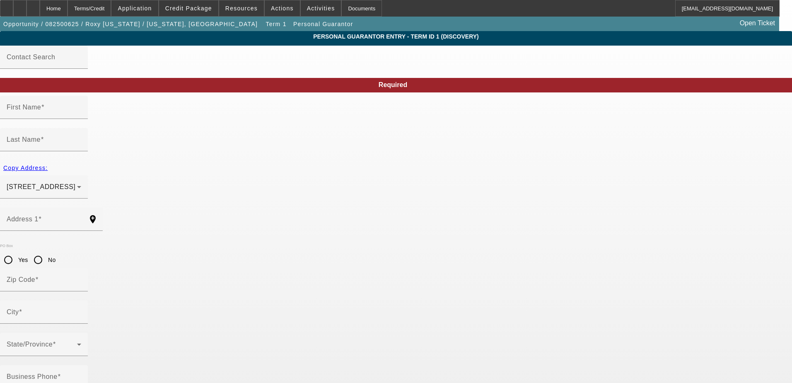
type input "Roxy"
type input "Palau"
type input "PO Box 1582"
radio input "true"
type input "96766"
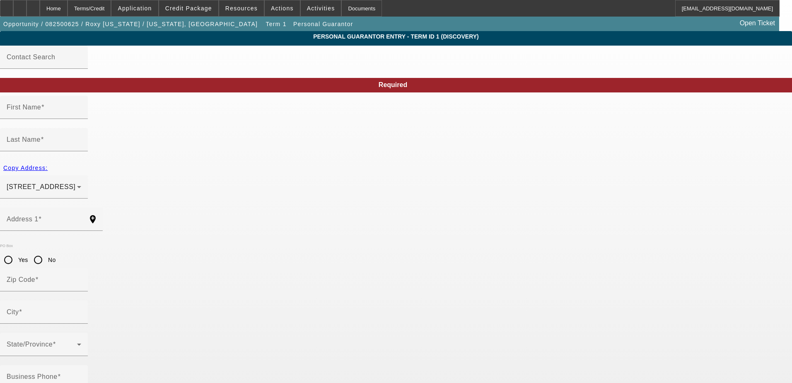
type input "Lihue"
type input "[PHONE_NUMBER]"
type input "51"
type input "575-92-3782"
type input "roxypalau@gmail.com"
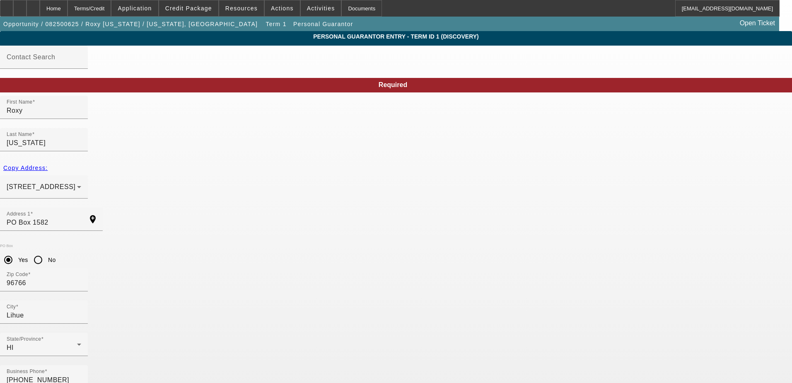
drag, startPoint x: 210, startPoint y: 322, endPoint x: 117, endPoint y: 325, distance: 92.9
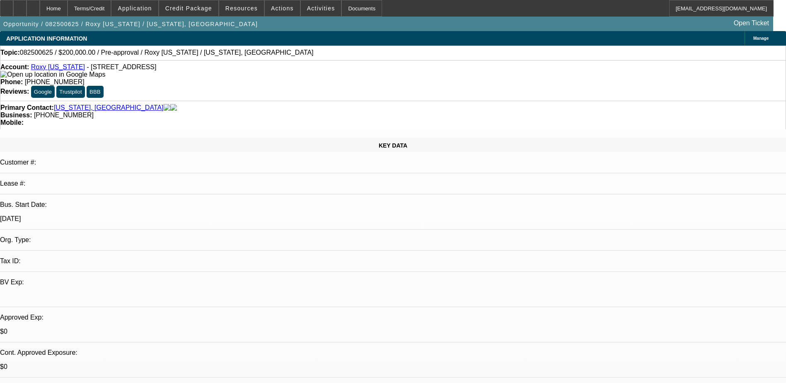
select select "0"
select select "2"
select select "0.1"
select select "4"
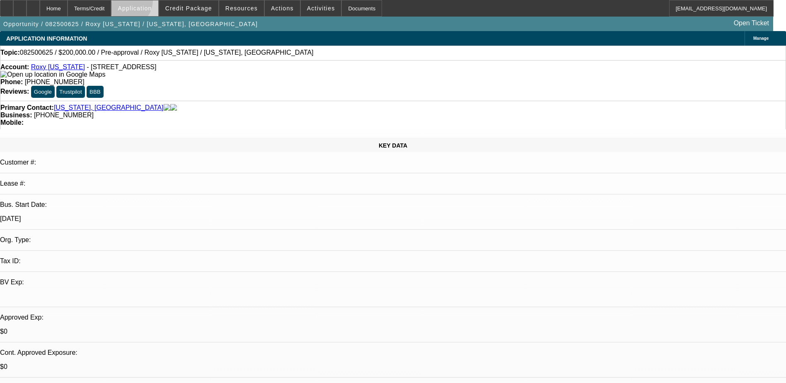
click at [145, 2] on span at bounding box center [134, 8] width 46 height 20
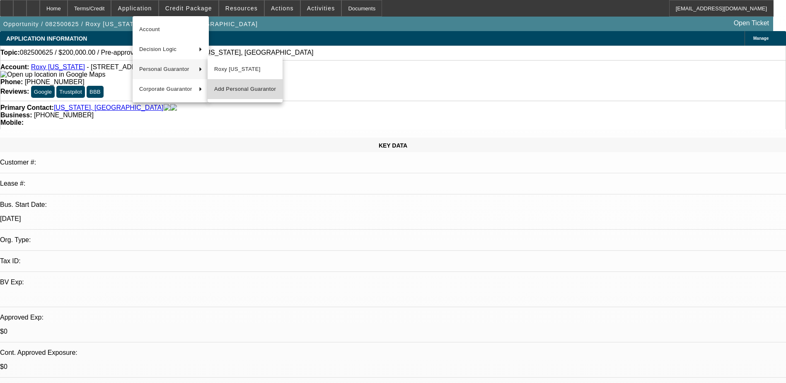
click at [245, 87] on span "Add Personal Guarantor" at bounding box center [245, 89] width 62 height 10
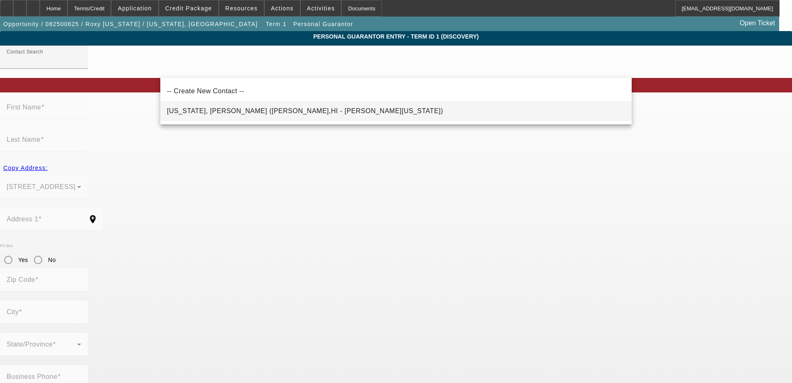
click at [195, 112] on span "Palau, Marvin (Lihue,HI - Roxy Palau)" at bounding box center [305, 110] width 276 height 7
type input "Palau, Marvin (Lihue,HI - Roxy Palau)"
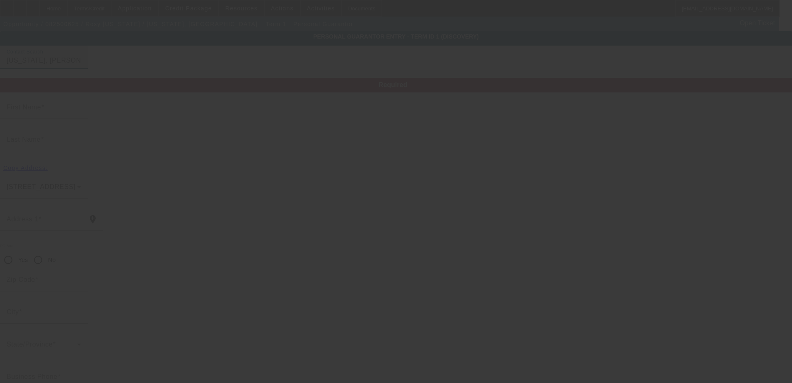
type input "Marvin"
type input "Palau"
type input "PO Box 1582"
radio input "true"
type input "96766"
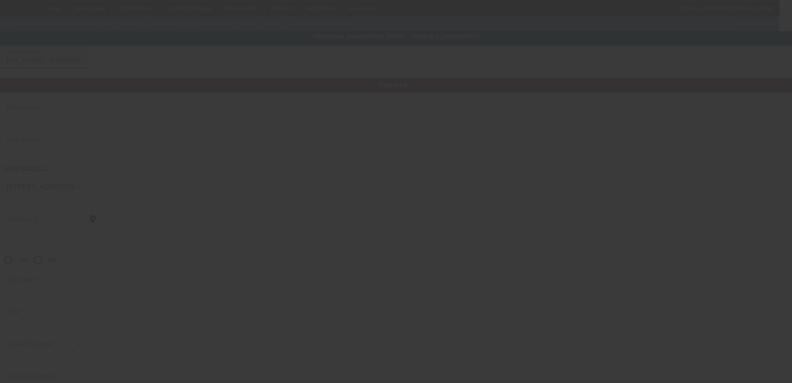
type input "Lihue"
type input "(808) 346-4297"
type input "49"
type input "575-04-0383"
type input "palaufencing@gmail.com"
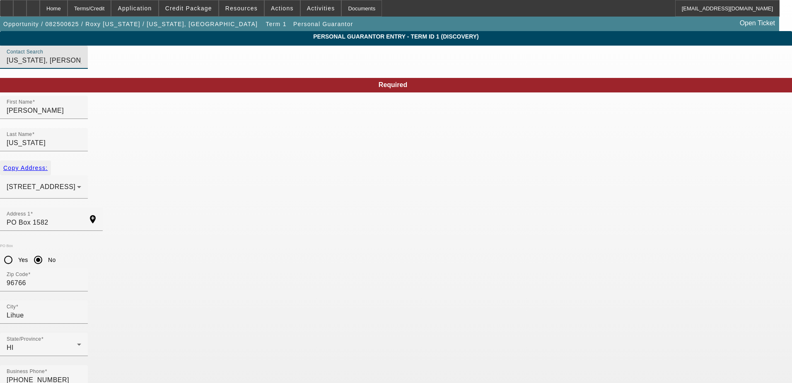
click at [48, 165] on span "Copy Address:" at bounding box center [25, 168] width 44 height 7
radio input "false"
click at [17, 252] on input "Yes" at bounding box center [8, 260] width 17 height 17
radio input "true"
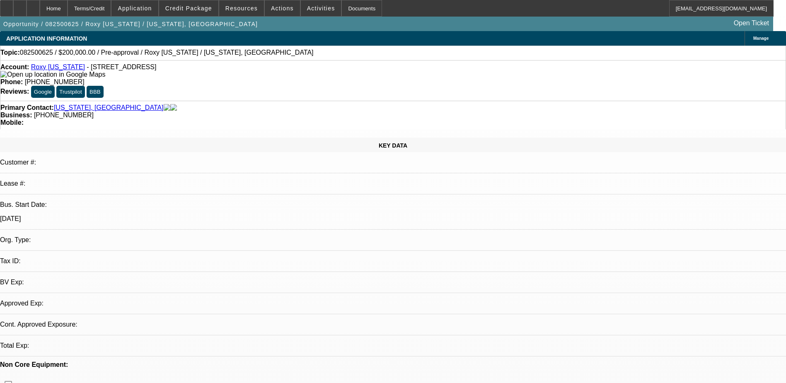
select select "0"
select select "2"
select select "0.1"
select select "4"
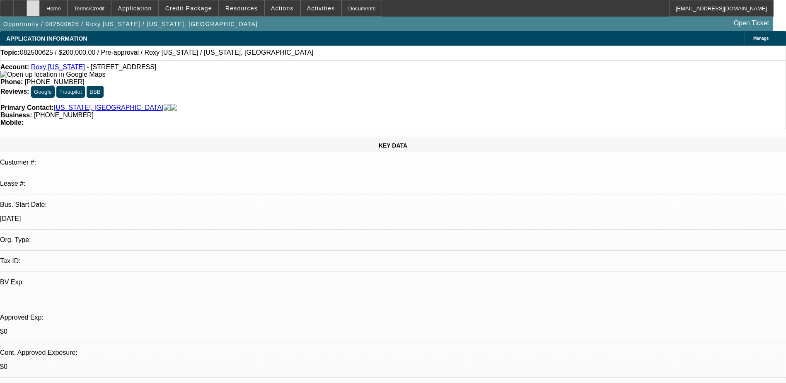
click at [40, 7] on div at bounding box center [33, 8] width 13 height 17
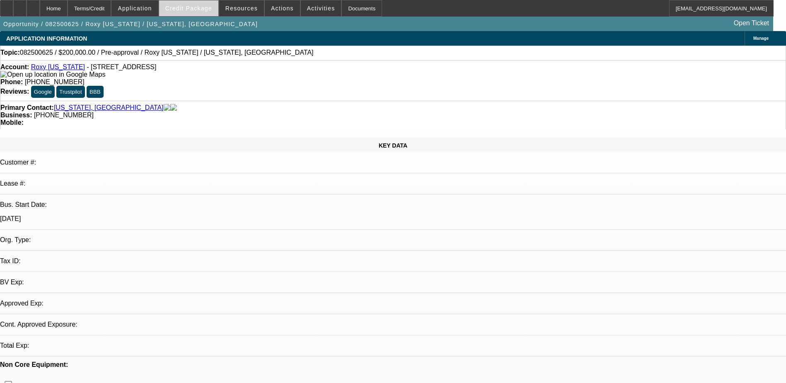
select select "0"
select select "2"
select select "0.1"
select select "4"
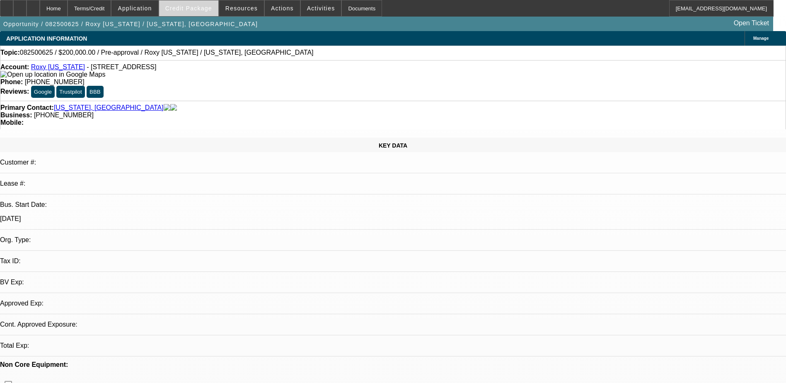
click at [203, 10] on span "Credit Package" at bounding box center [188, 8] width 47 height 7
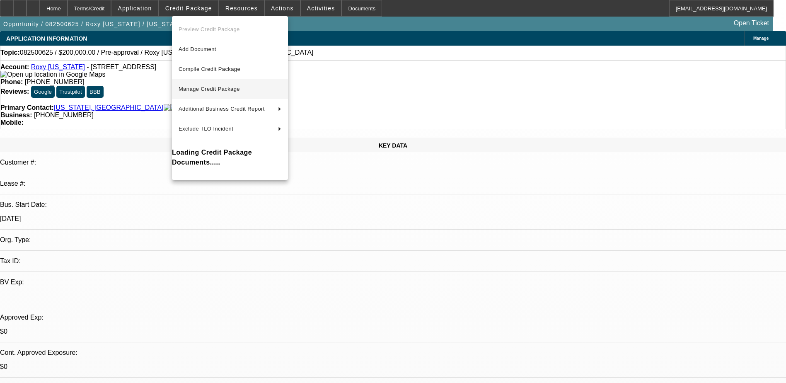
click at [207, 83] on button "Manage Credit Package" at bounding box center [230, 89] width 116 height 20
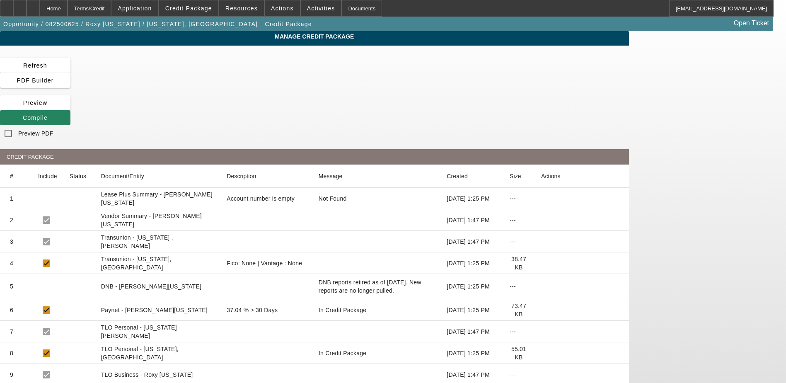
click at [541, 263] on icon at bounding box center [541, 263] width 0 height 0
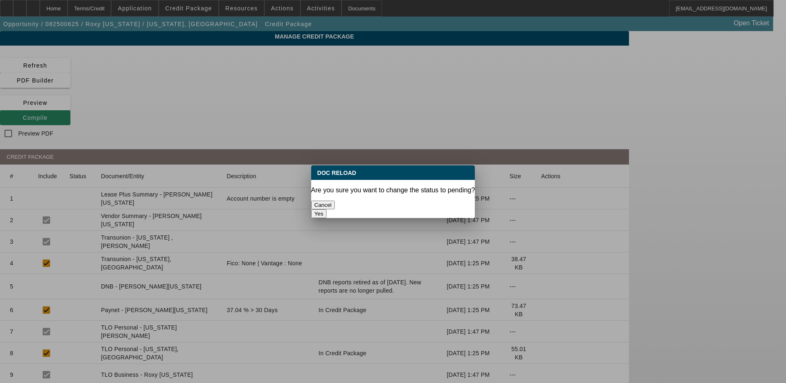
click at [327, 209] on button "Yes" at bounding box center [319, 213] width 16 height 9
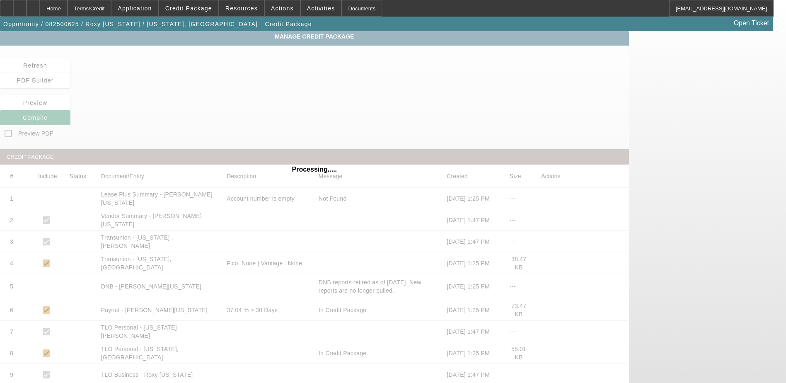
click at [126, 69] on div "Processing....." at bounding box center [314, 243] width 629 height 425
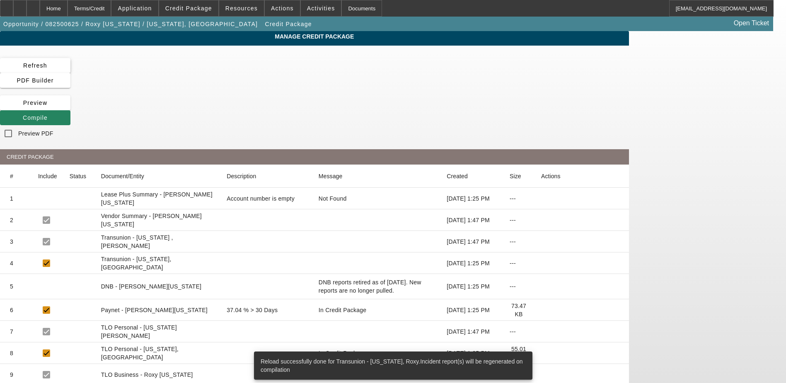
click at [47, 69] on span "Refresh" at bounding box center [35, 65] width 24 height 7
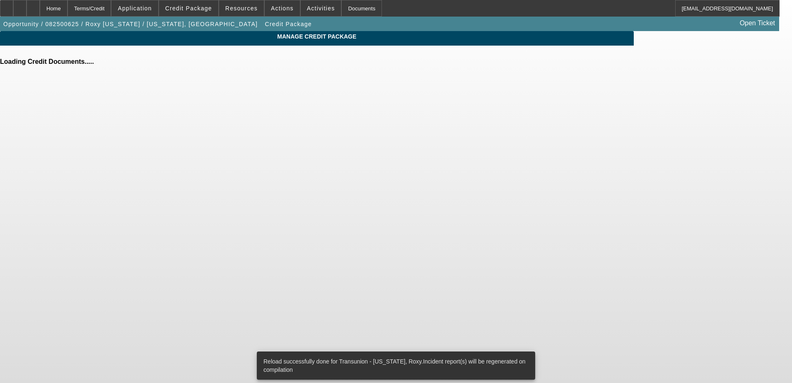
click at [126, 65] on div "Loading Credit Documents....." at bounding box center [317, 61] width 634 height 7
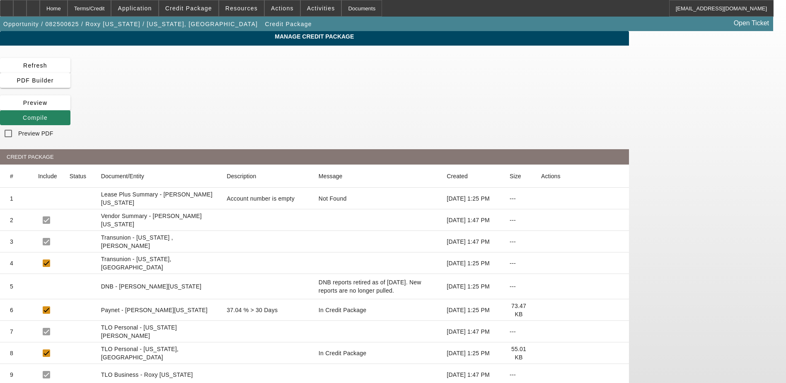
click at [533, 58] on div "Manage Credit Package Refresh PDF Builder Preview Compile Preview PDF CREDIT PA…" at bounding box center [314, 243] width 629 height 425
click at [70, 110] on button "Compile" at bounding box center [35, 117] width 70 height 15
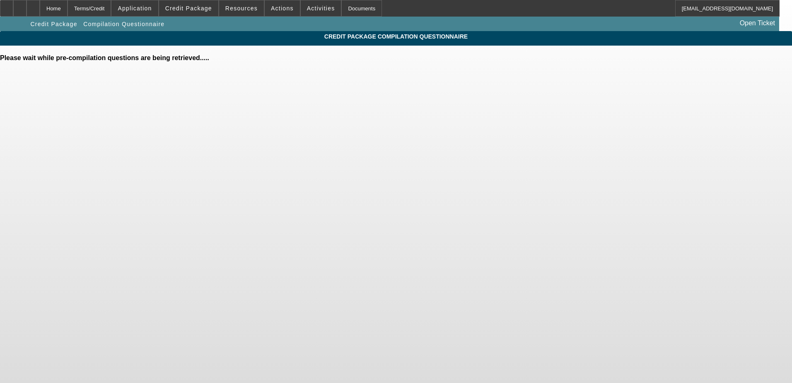
click at [533, 62] on div "Please wait while pre-compilation questions are being retrieved....." at bounding box center [396, 57] width 792 height 7
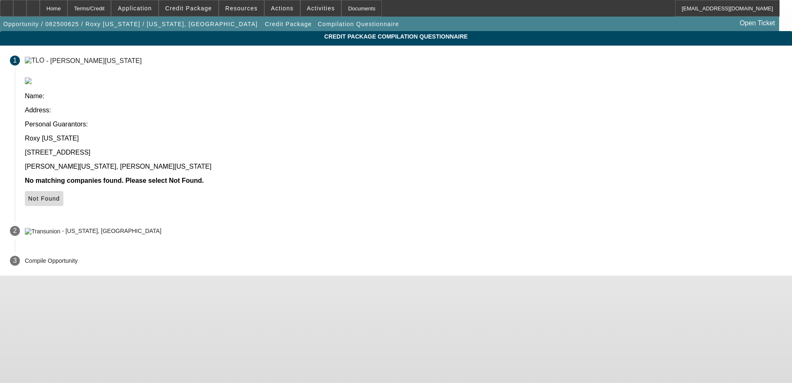
click at [60, 195] on span "Not Found" at bounding box center [44, 198] width 32 height 7
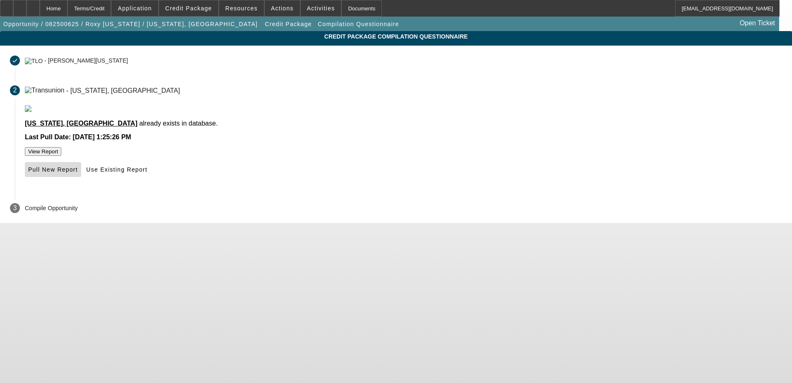
click at [81, 179] on span at bounding box center [53, 170] width 56 height 20
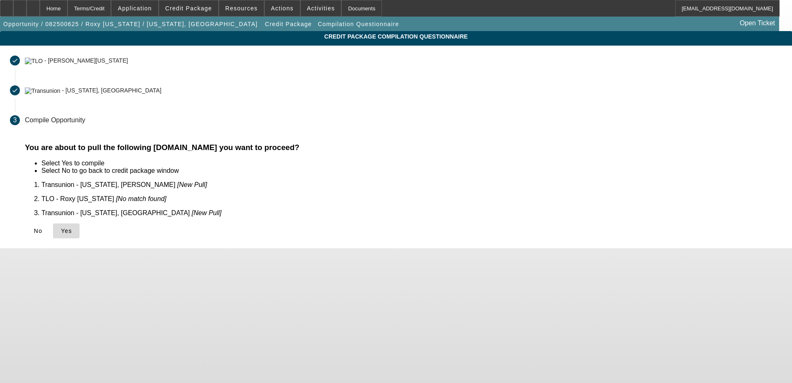
click at [72, 228] on span "Yes" at bounding box center [66, 231] width 11 height 7
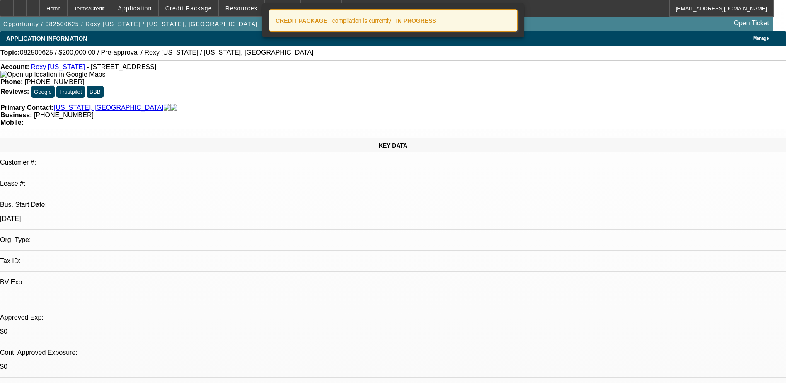
select select "0"
select select "2"
select select "0.1"
select select "4"
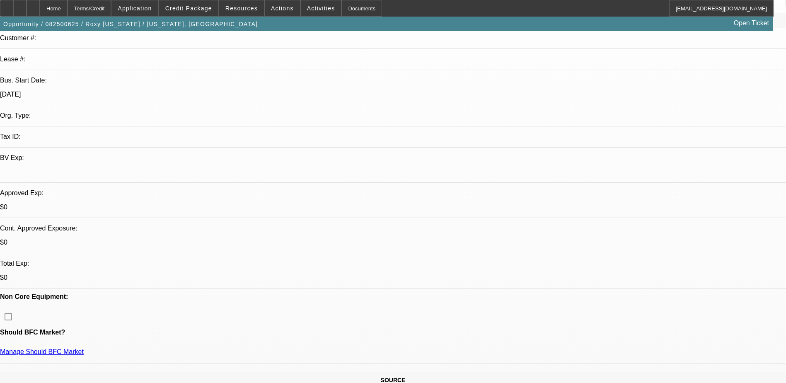
scroll to position [83, 0]
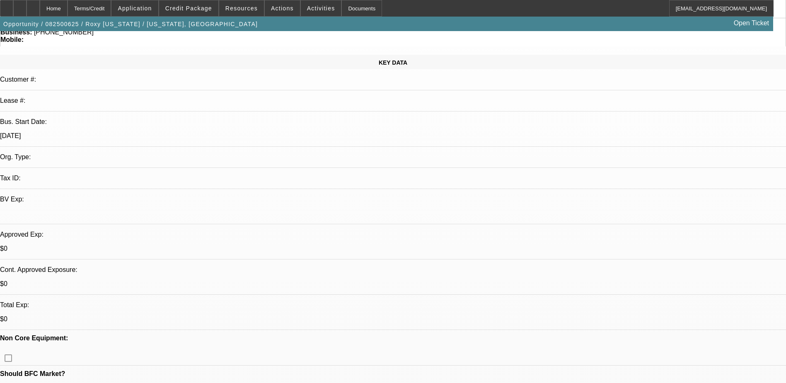
drag, startPoint x: 183, startPoint y: 240, endPoint x: 289, endPoint y: 270, distance: 110.2
drag, startPoint x: 289, startPoint y: 270, endPoint x: 293, endPoint y: 257, distance: 14.4
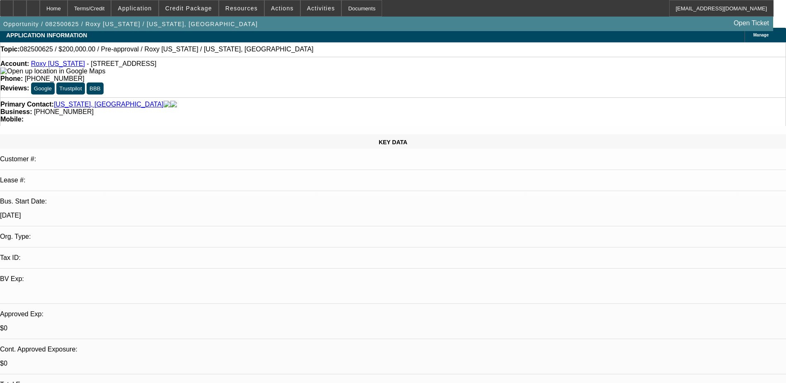
scroll to position [0, 0]
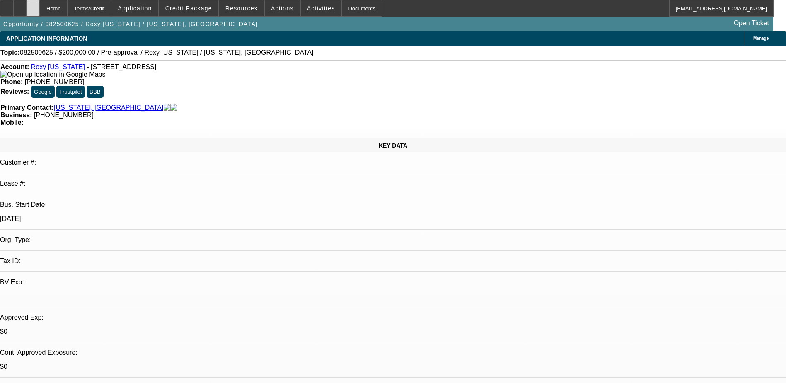
click at [40, 12] on div at bounding box center [33, 8] width 13 height 17
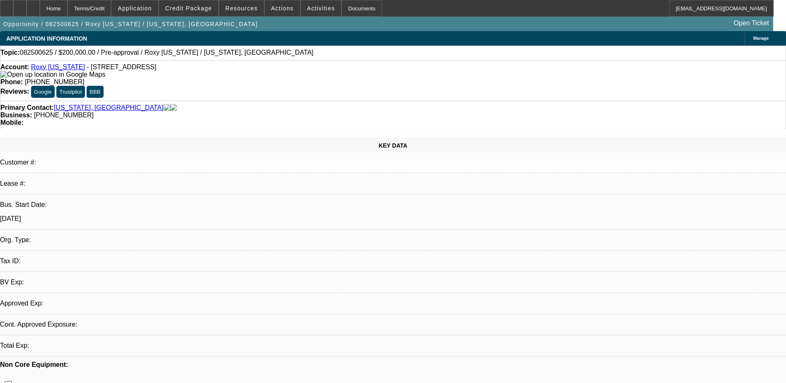
select select "0"
select select "2"
select select "0.1"
select select "4"
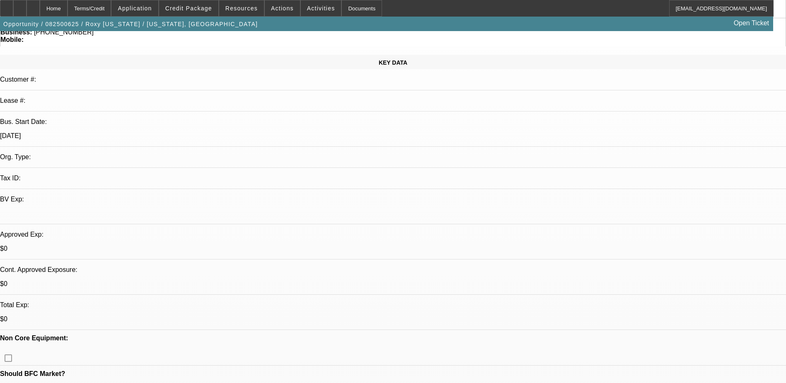
scroll to position [207, 0]
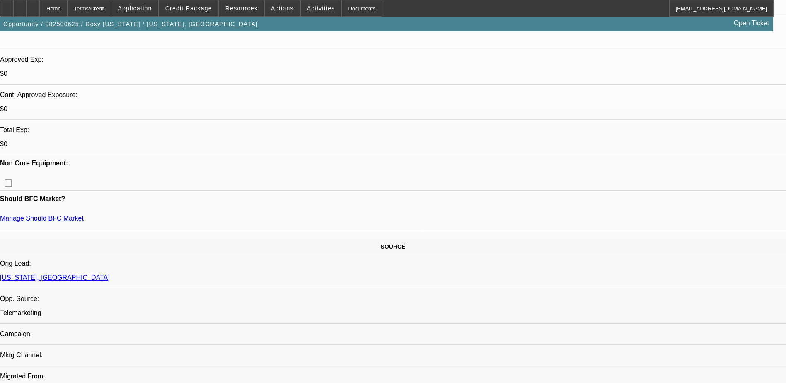
scroll to position [332, 0]
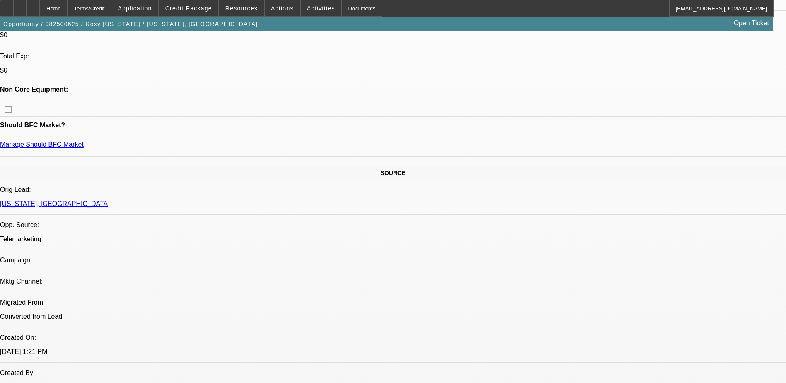
drag, startPoint x: 288, startPoint y: 245, endPoint x: 305, endPoint y: 252, distance: 18.2
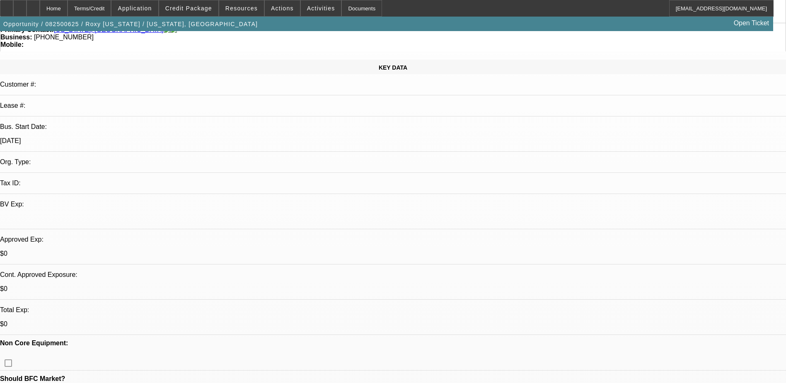
scroll to position [0, 0]
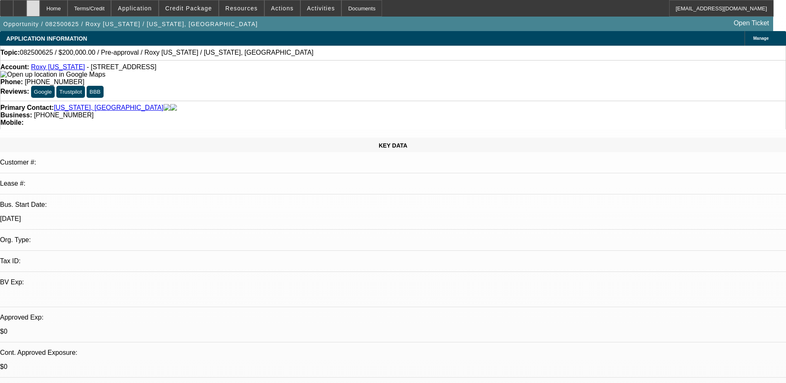
click at [33, 5] on icon at bounding box center [33, 5] width 0 height 0
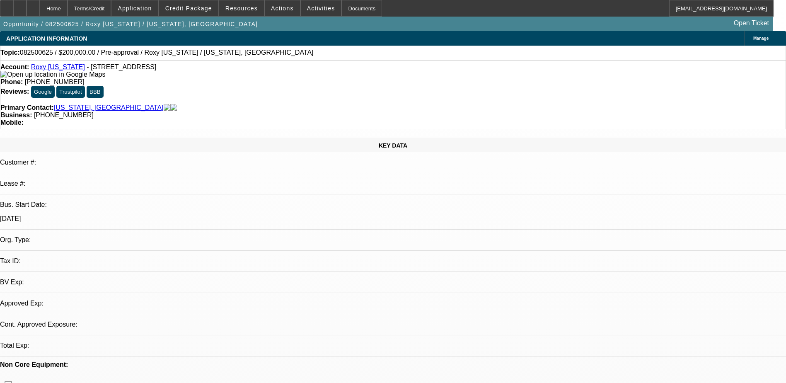
select select "0"
select select "2"
select select "0.1"
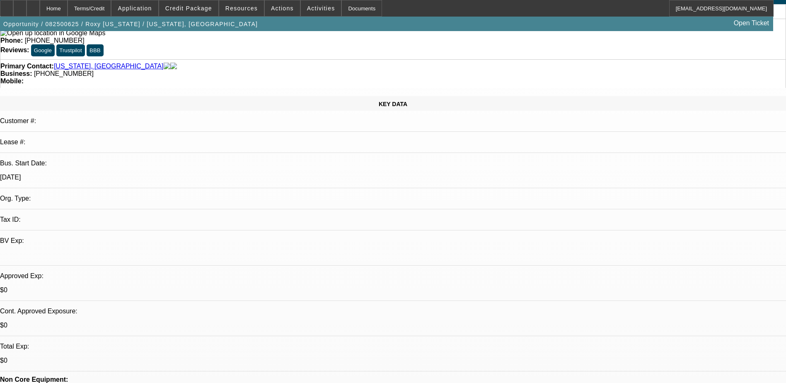
select select "1"
select select "2"
select select "4"
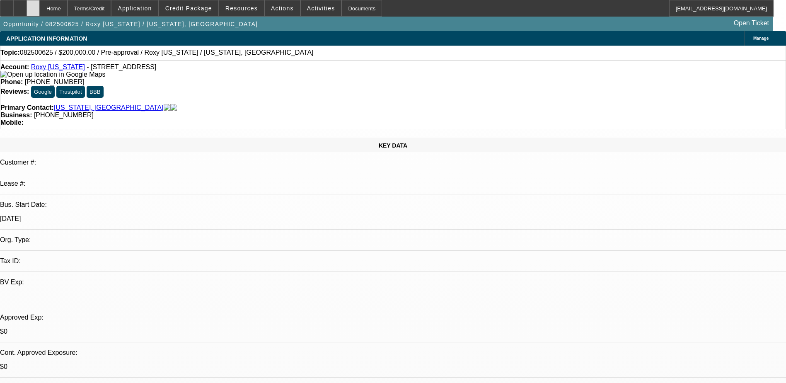
click at [40, 12] on div at bounding box center [33, 8] width 13 height 17
select select "0"
select select "2"
select select "0.1"
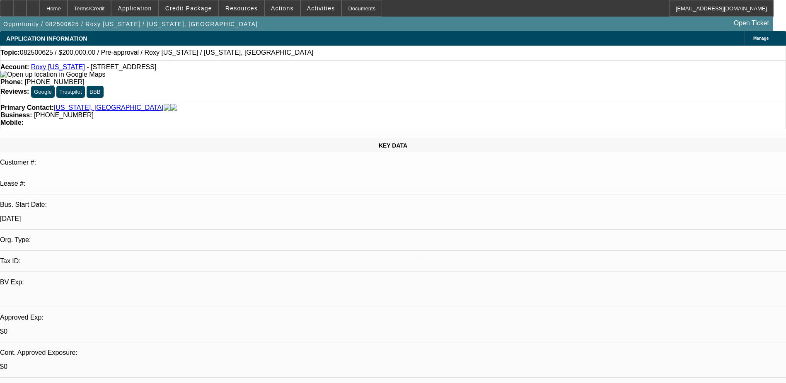
select select "4"
